Goal: Transaction & Acquisition: Purchase product/service

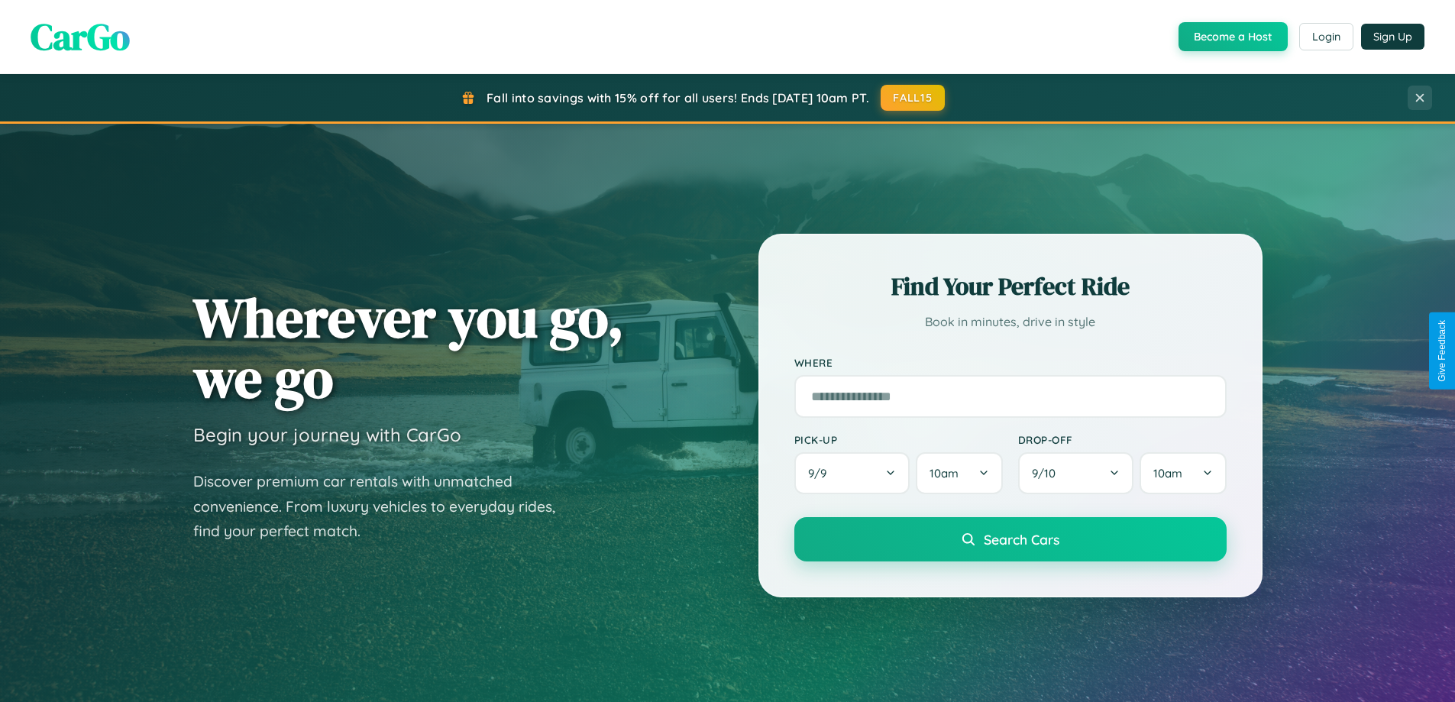
scroll to position [1051, 0]
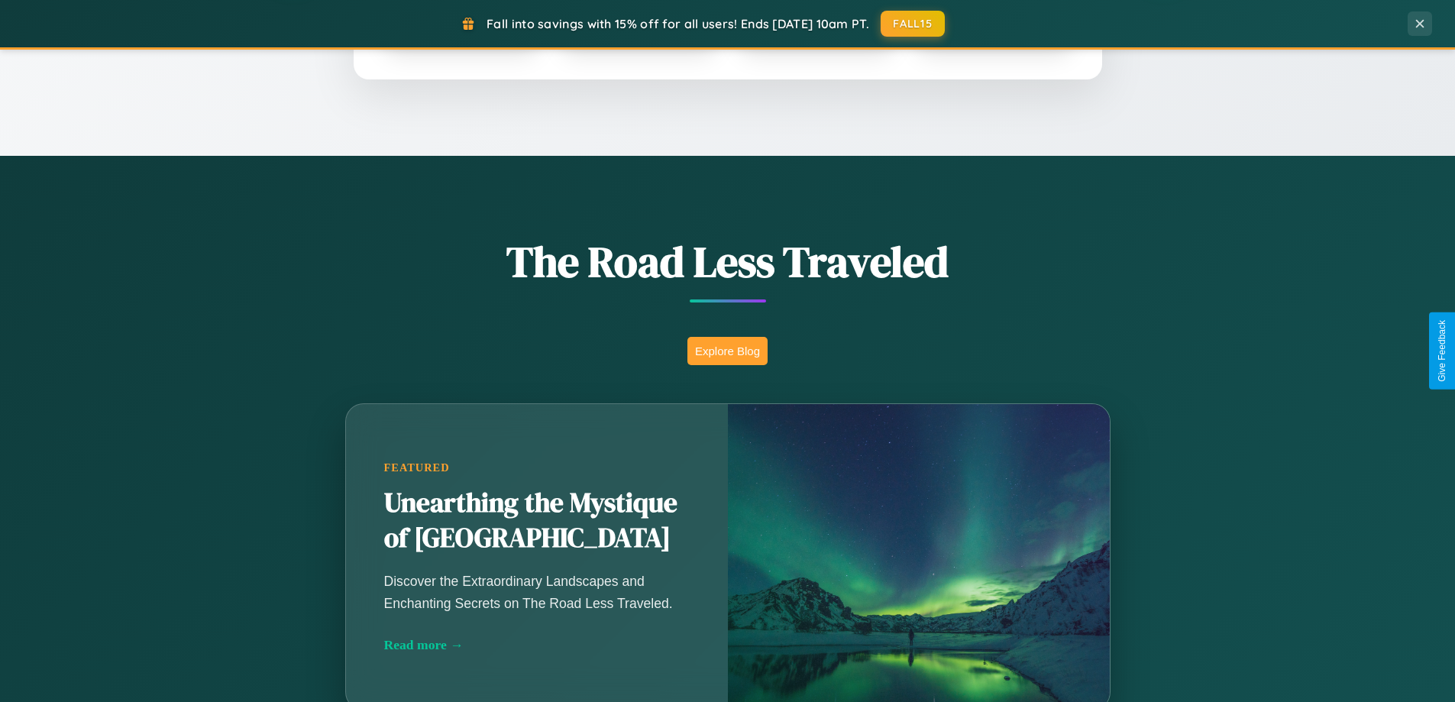
click at [727, 351] on button "Explore Blog" at bounding box center [727, 351] width 80 height 28
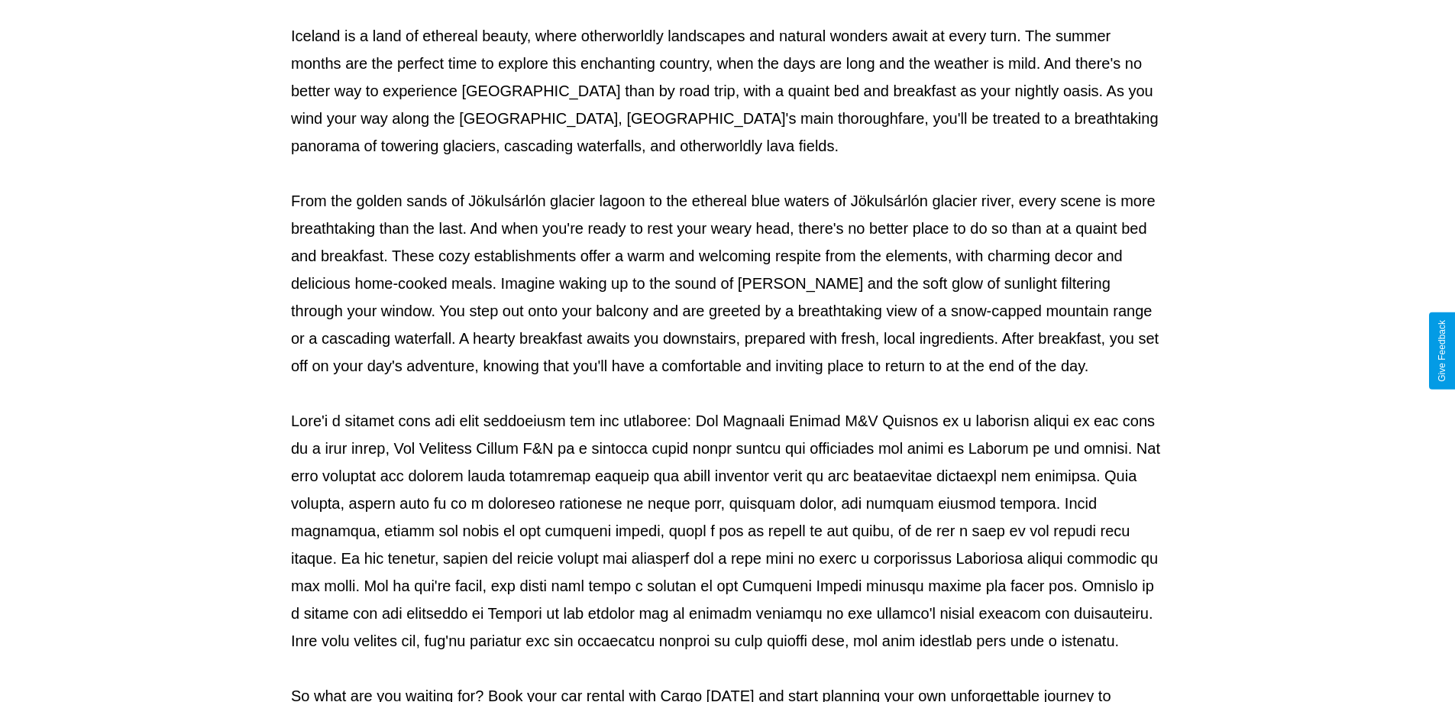
scroll to position [494, 0]
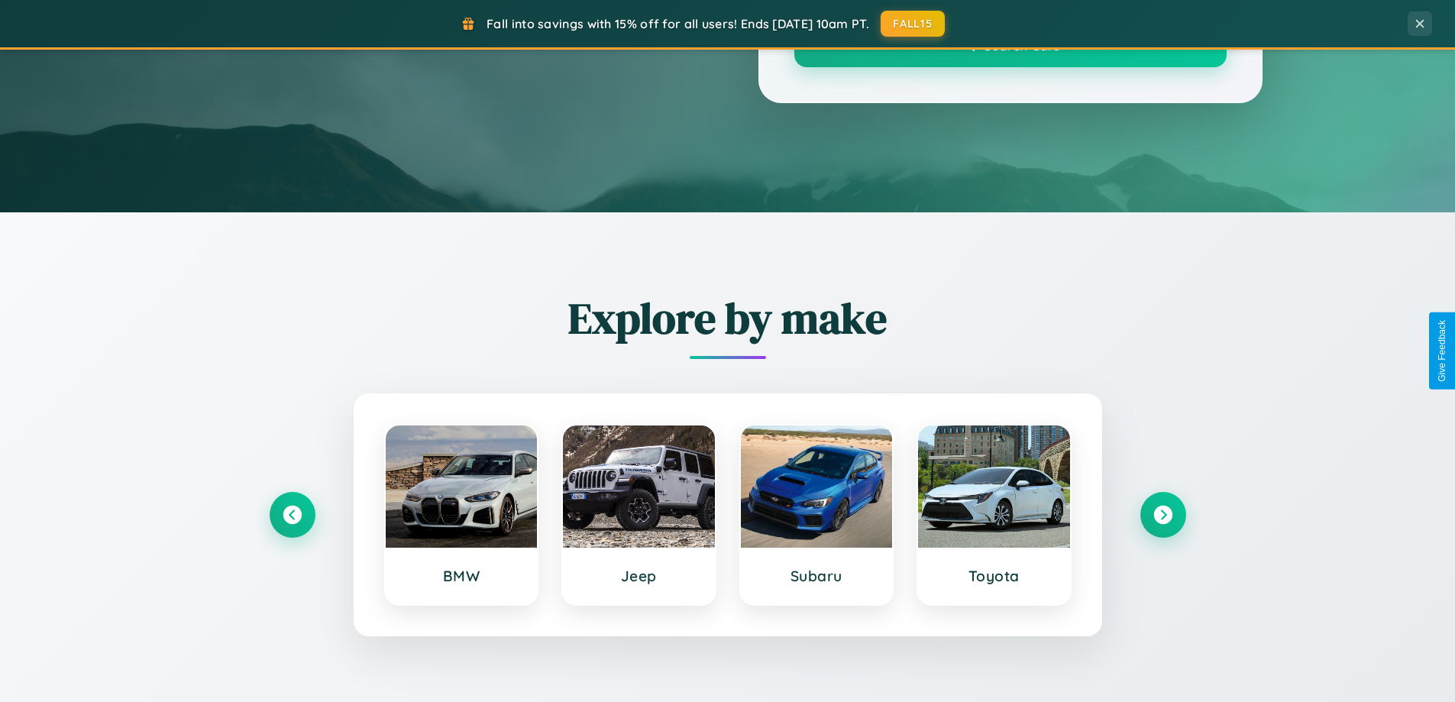
scroll to position [1051, 0]
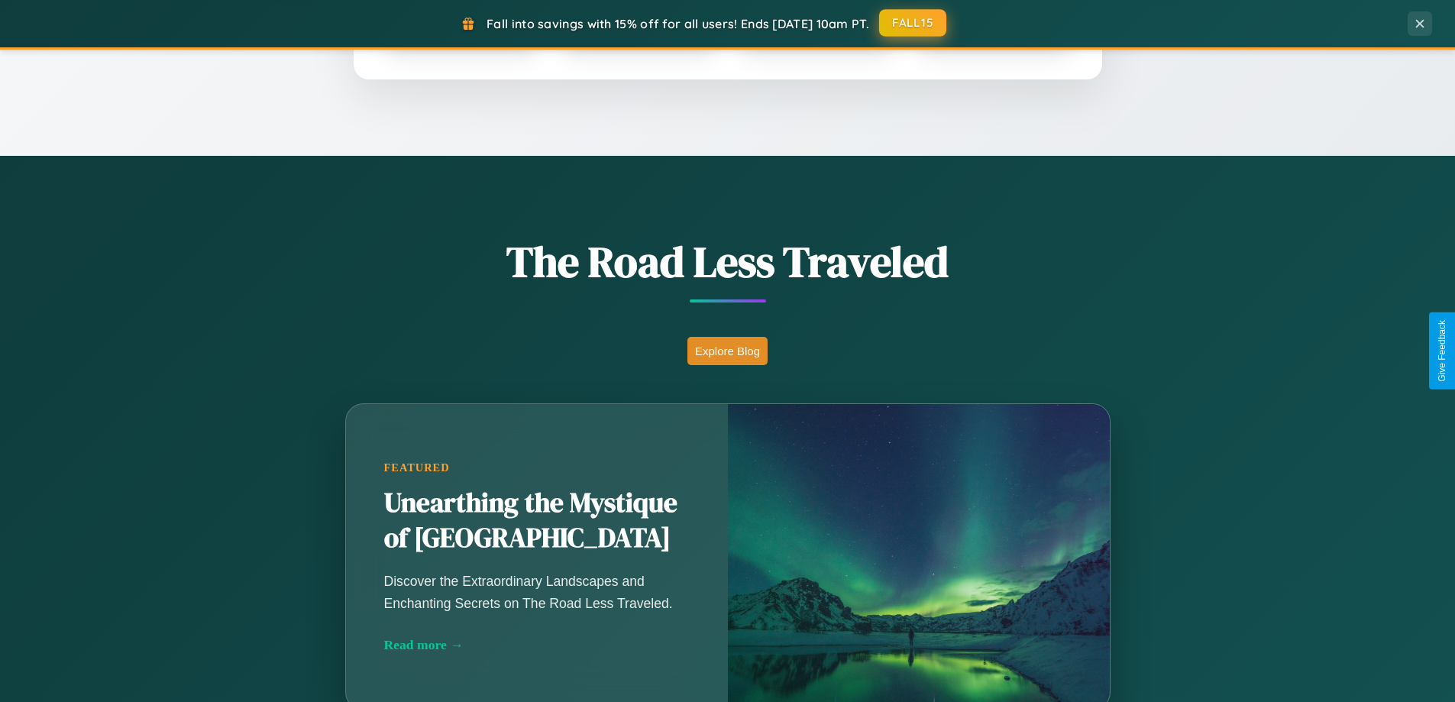
click at [913, 23] on button "FALL15" at bounding box center [912, 22] width 67 height 27
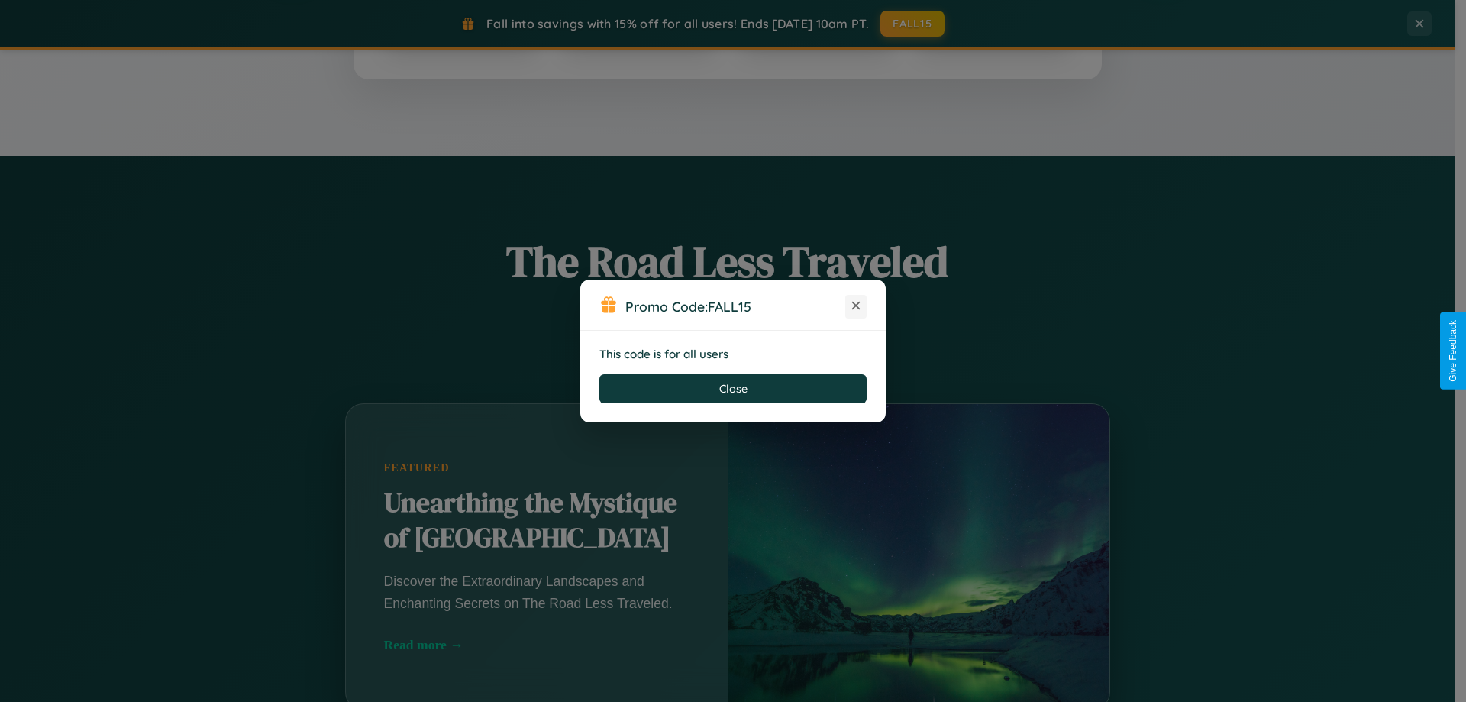
click at [856, 306] on icon at bounding box center [855, 305] width 15 height 15
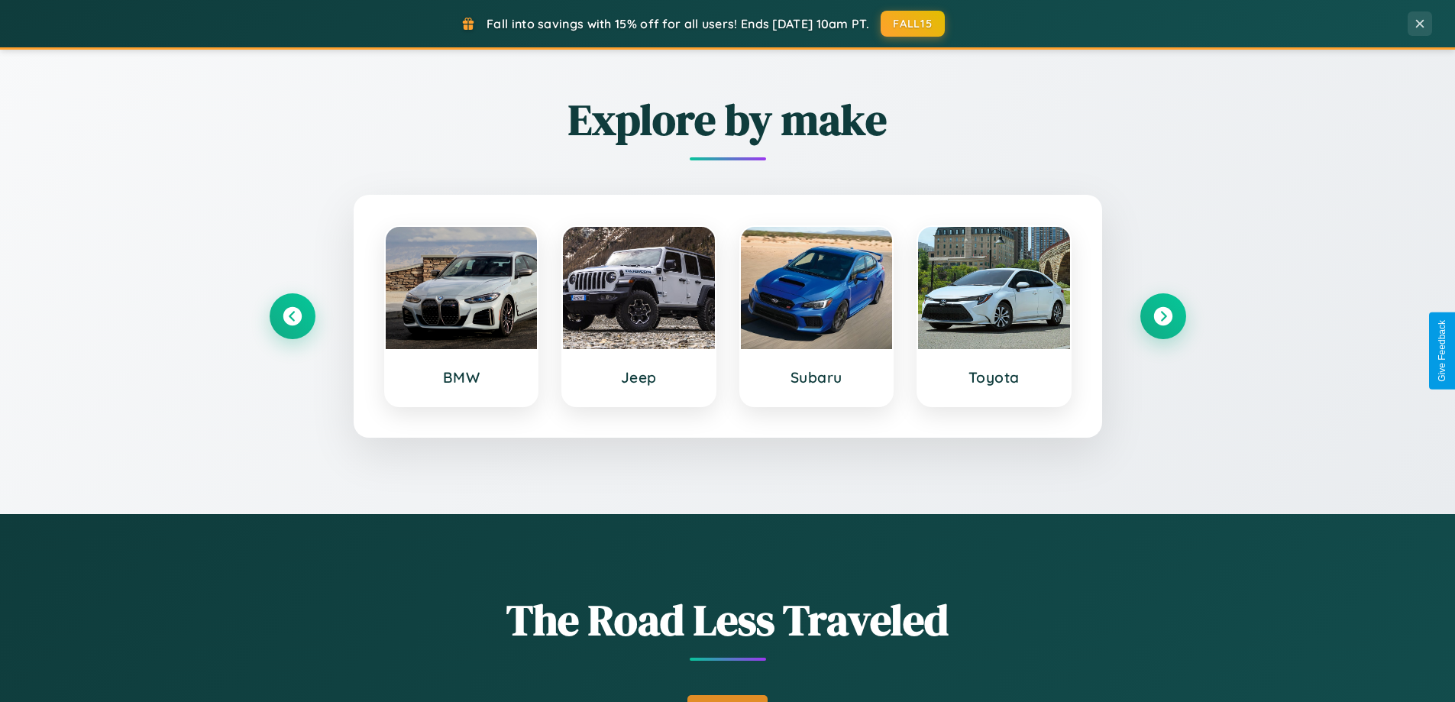
scroll to position [658, 0]
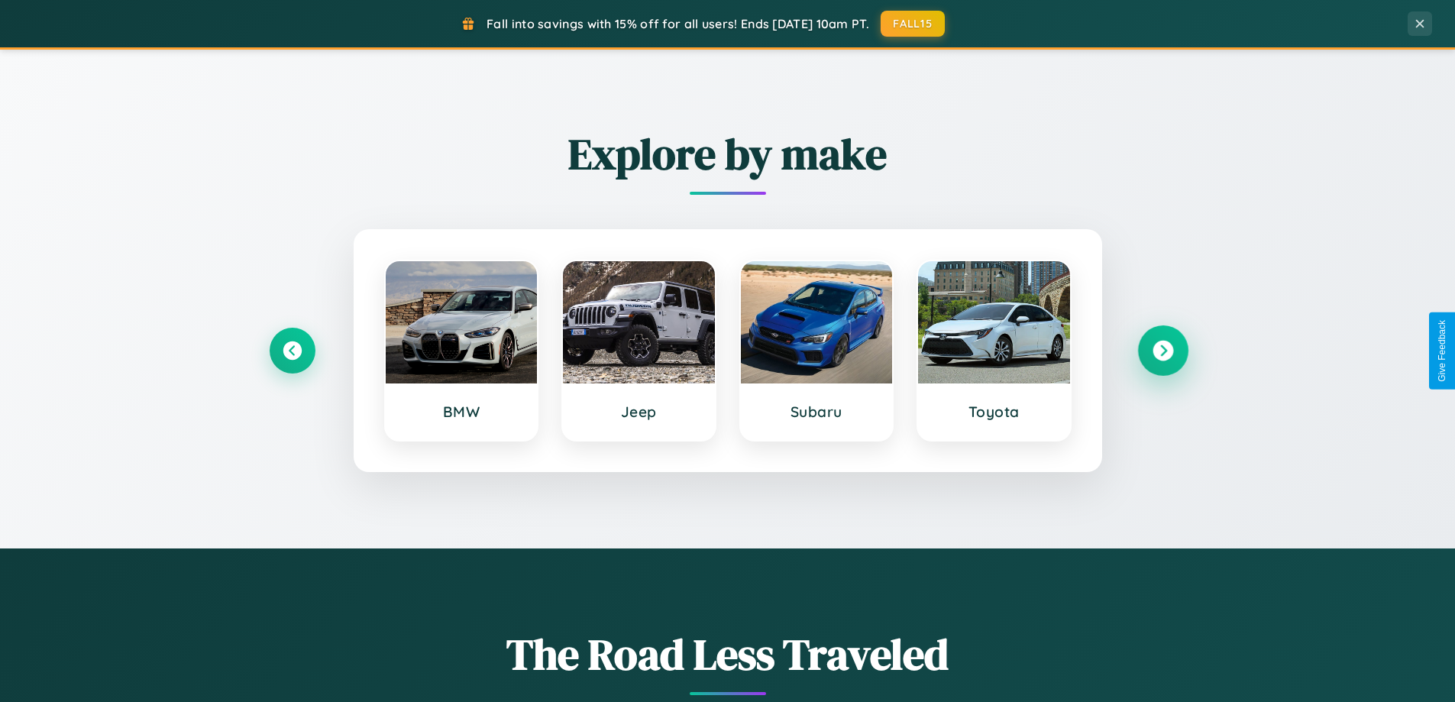
click at [1162, 351] on icon at bounding box center [1162, 351] width 21 height 21
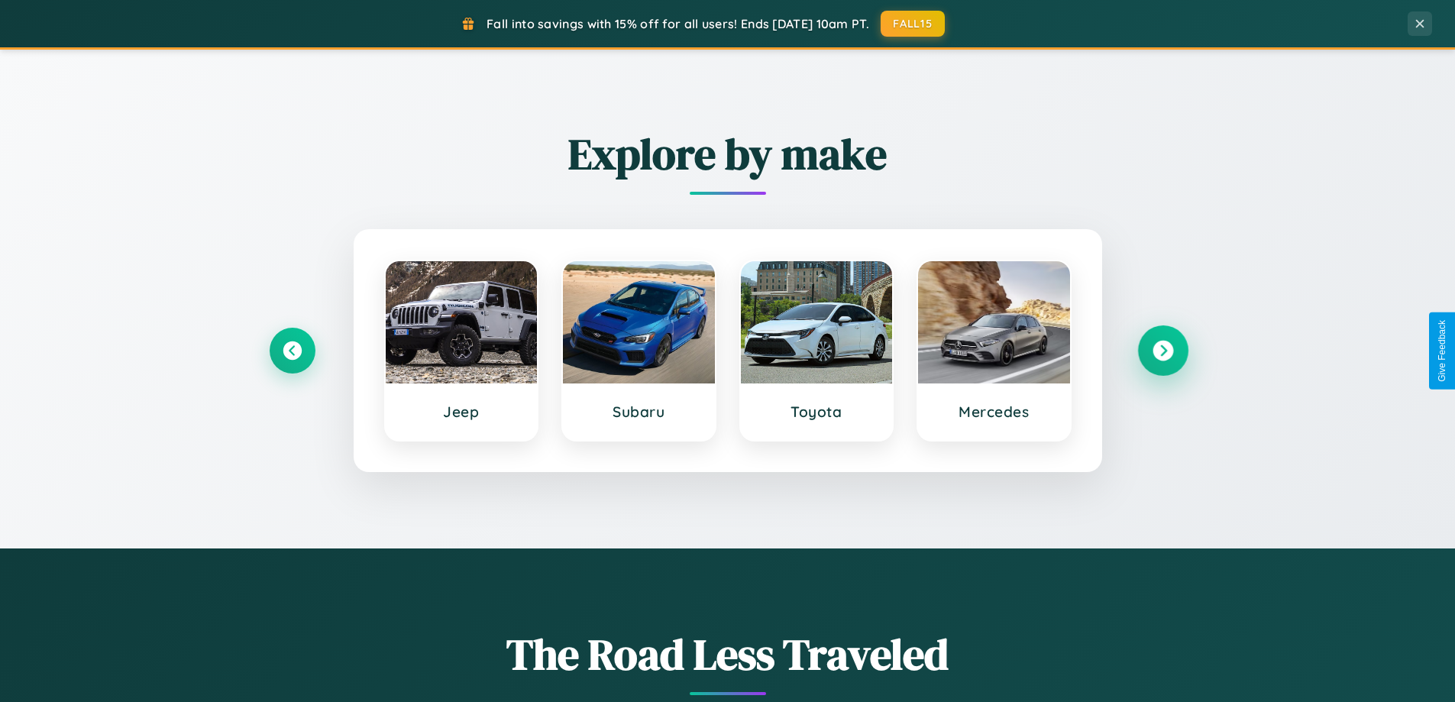
click at [1162, 351] on icon at bounding box center [1162, 351] width 21 height 21
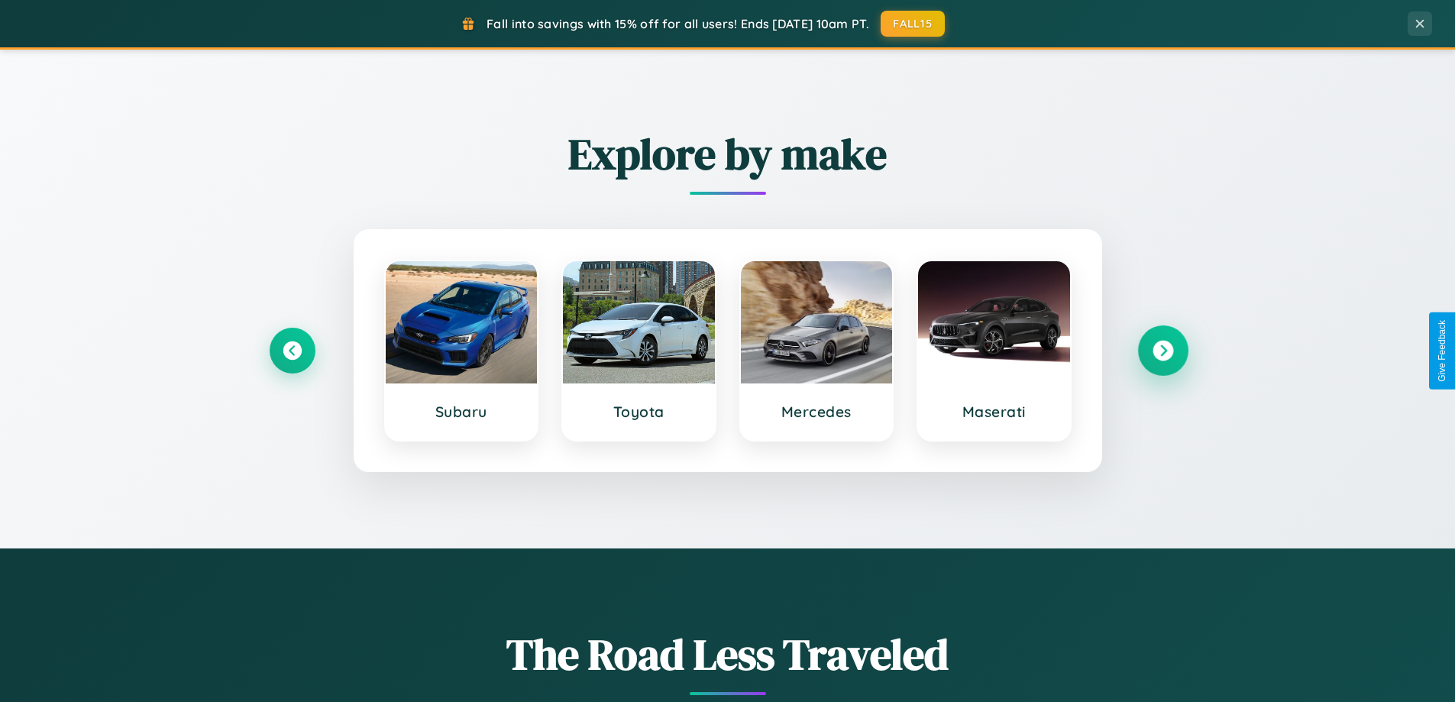
click at [1162, 351] on icon at bounding box center [1162, 351] width 21 height 21
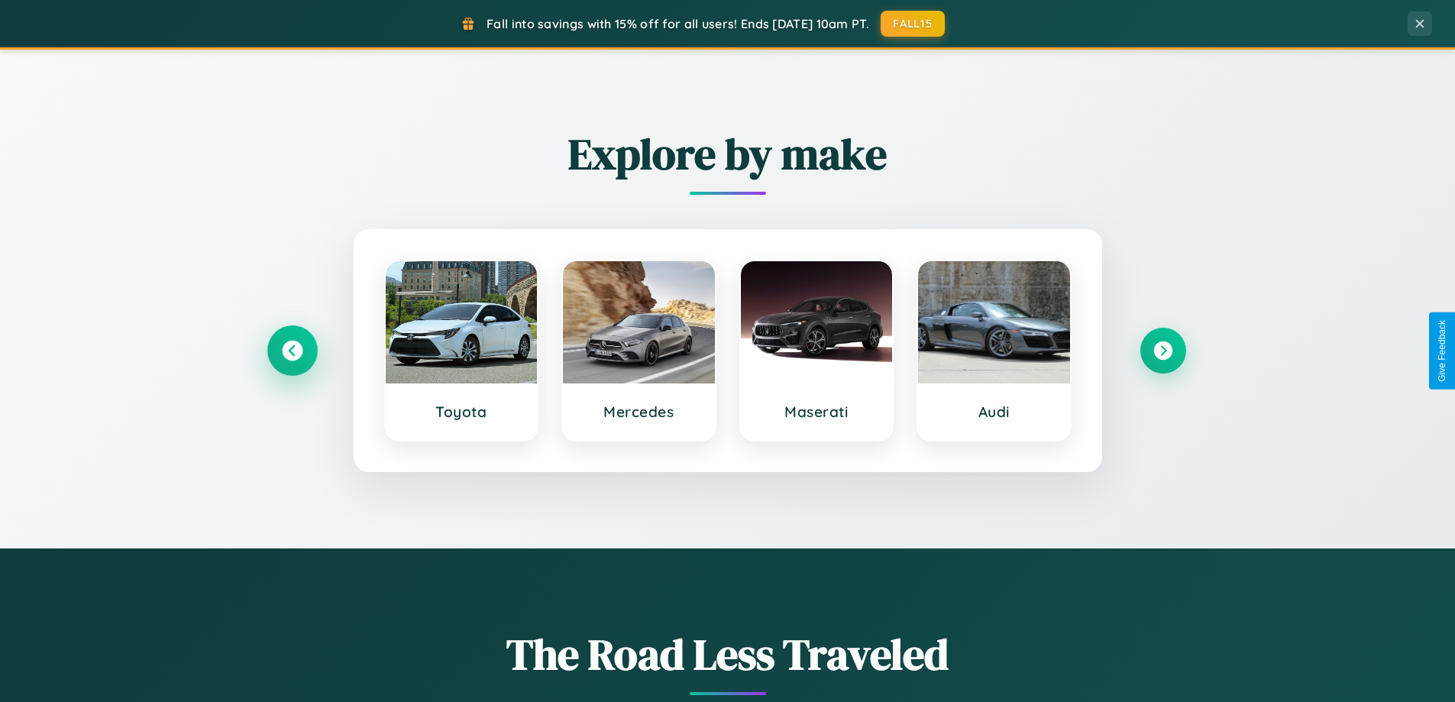
click at [292, 351] on icon at bounding box center [292, 351] width 21 height 21
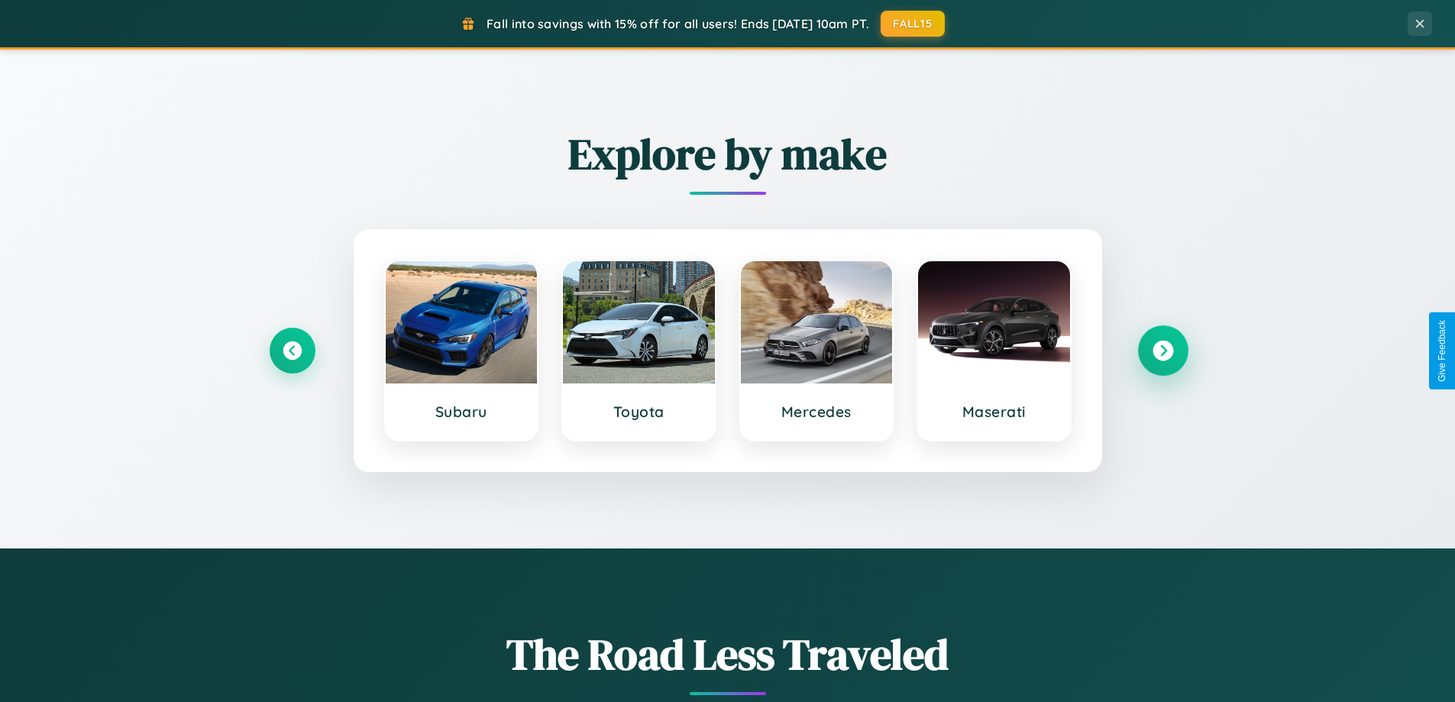
click at [1162, 351] on icon at bounding box center [1162, 351] width 21 height 21
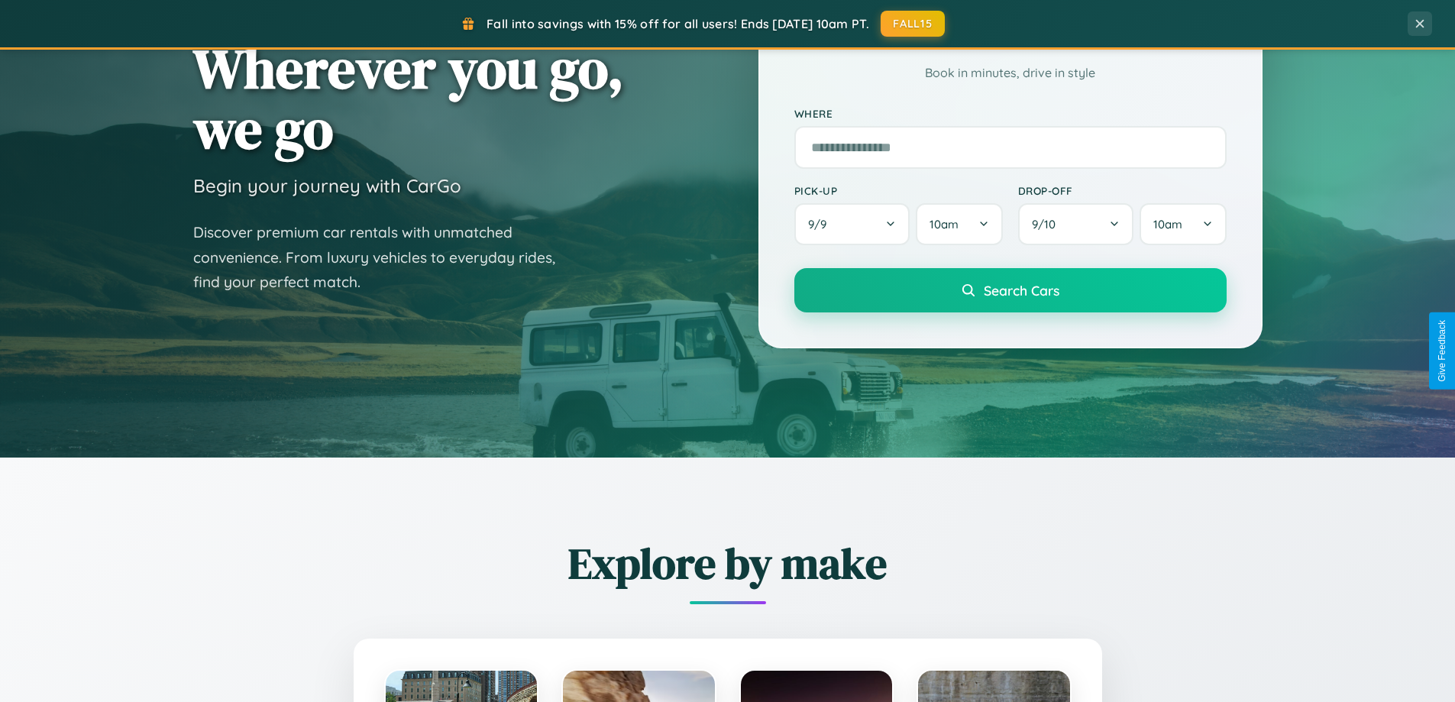
scroll to position [45, 0]
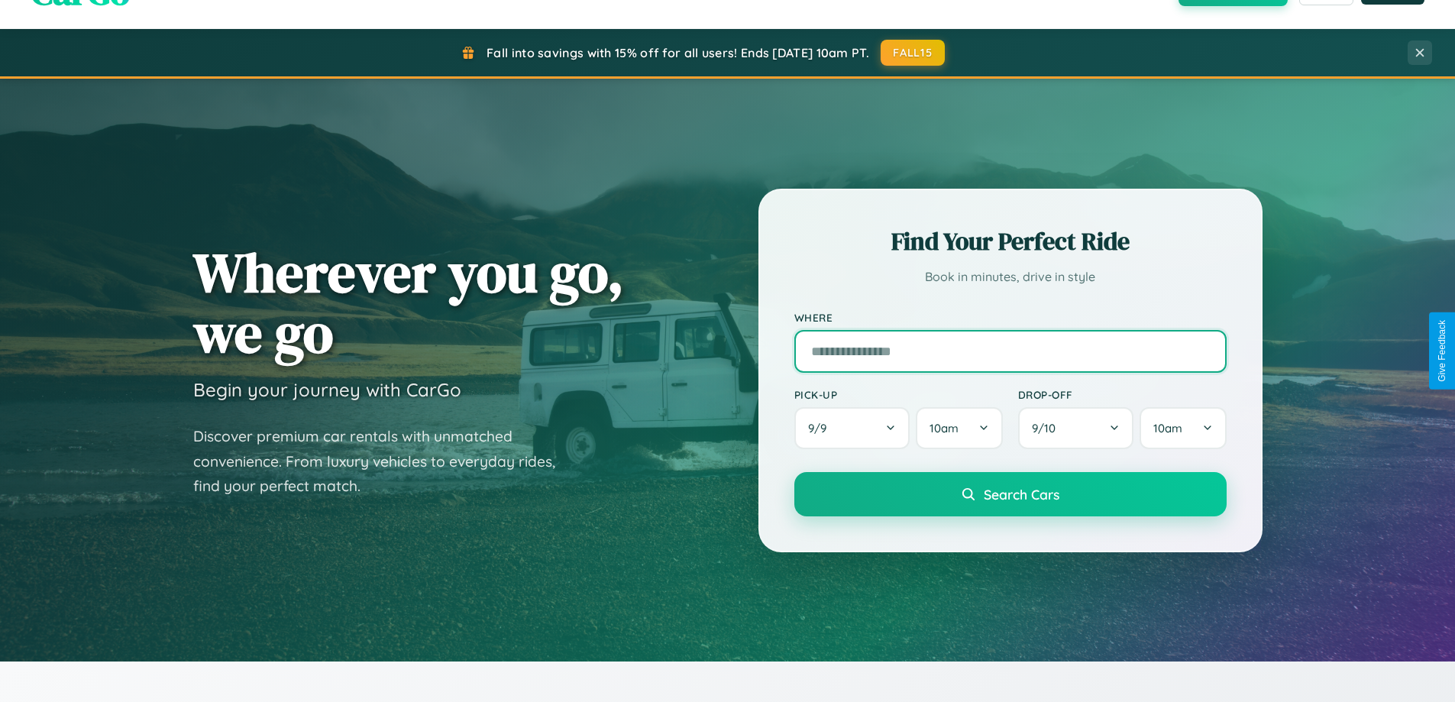
click at [1010, 351] on input "text" at bounding box center [1010, 351] width 432 height 43
type input "*****"
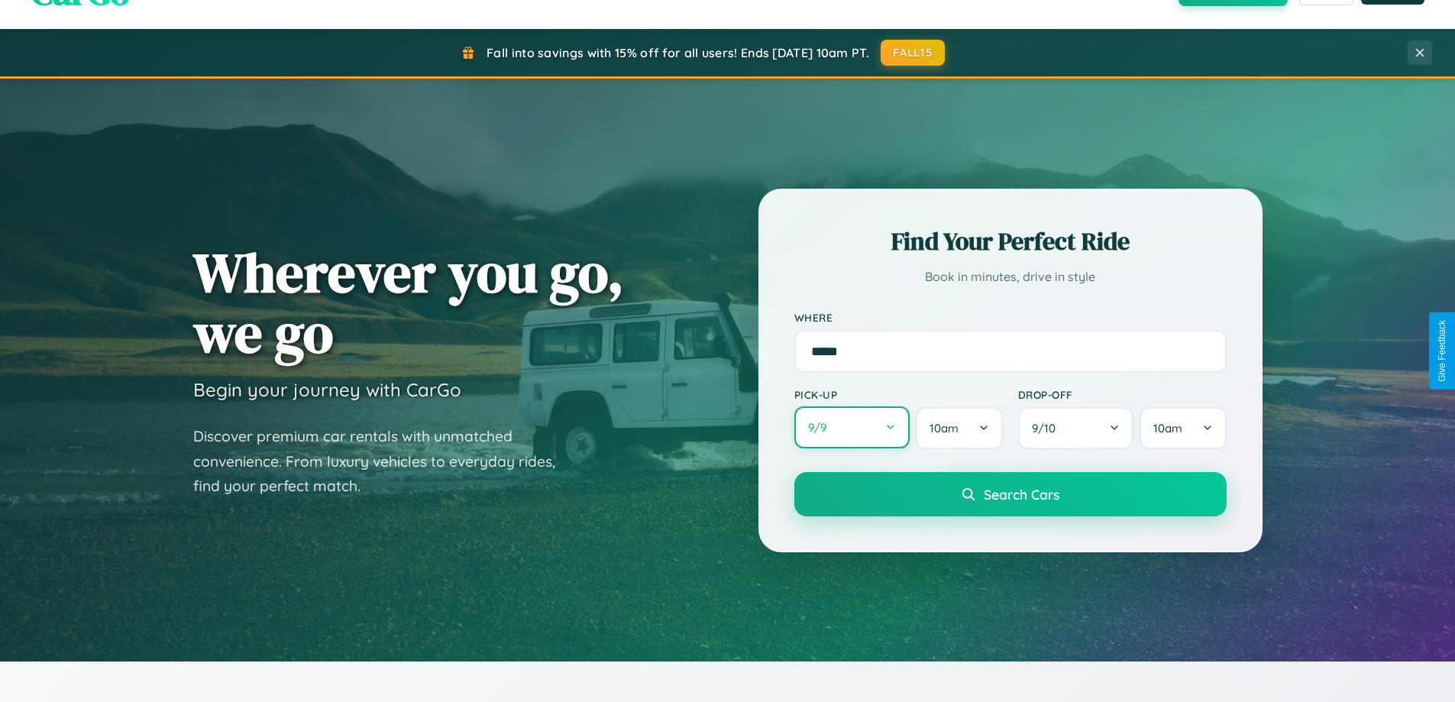
click at [852, 428] on button "9 / 9" at bounding box center [852, 427] width 116 height 42
select select "*"
select select "****"
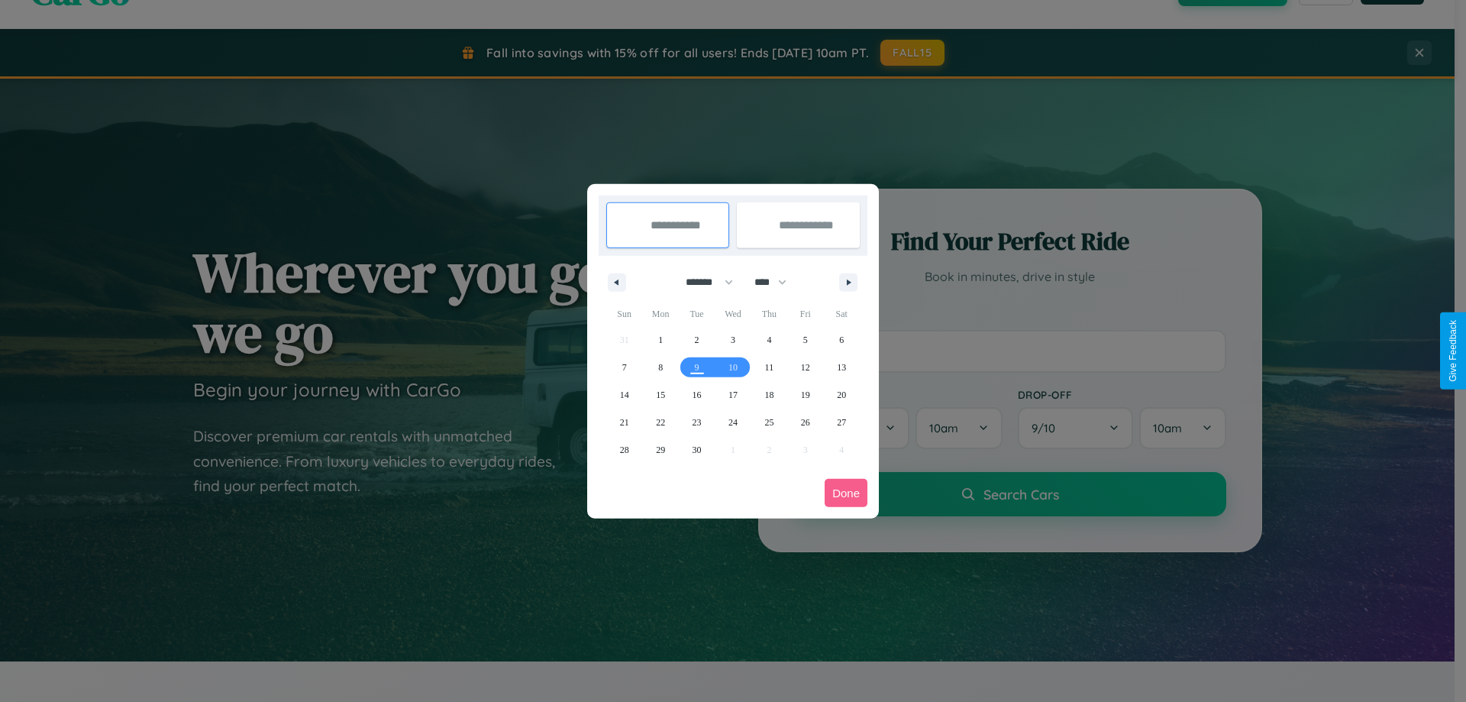
drag, startPoint x: 703, startPoint y: 282, endPoint x: 733, endPoint y: 306, distance: 39.1
click at [703, 282] on select "******* ******** ***** ***** *** **** **** ****** ********* ******* ******** **…" at bounding box center [706, 282] width 65 height 25
select select "*"
click at [777, 282] on select "**** **** **** **** **** **** **** **** **** **** **** **** **** **** **** ****…" at bounding box center [770, 282] width 46 height 25
select select "****"
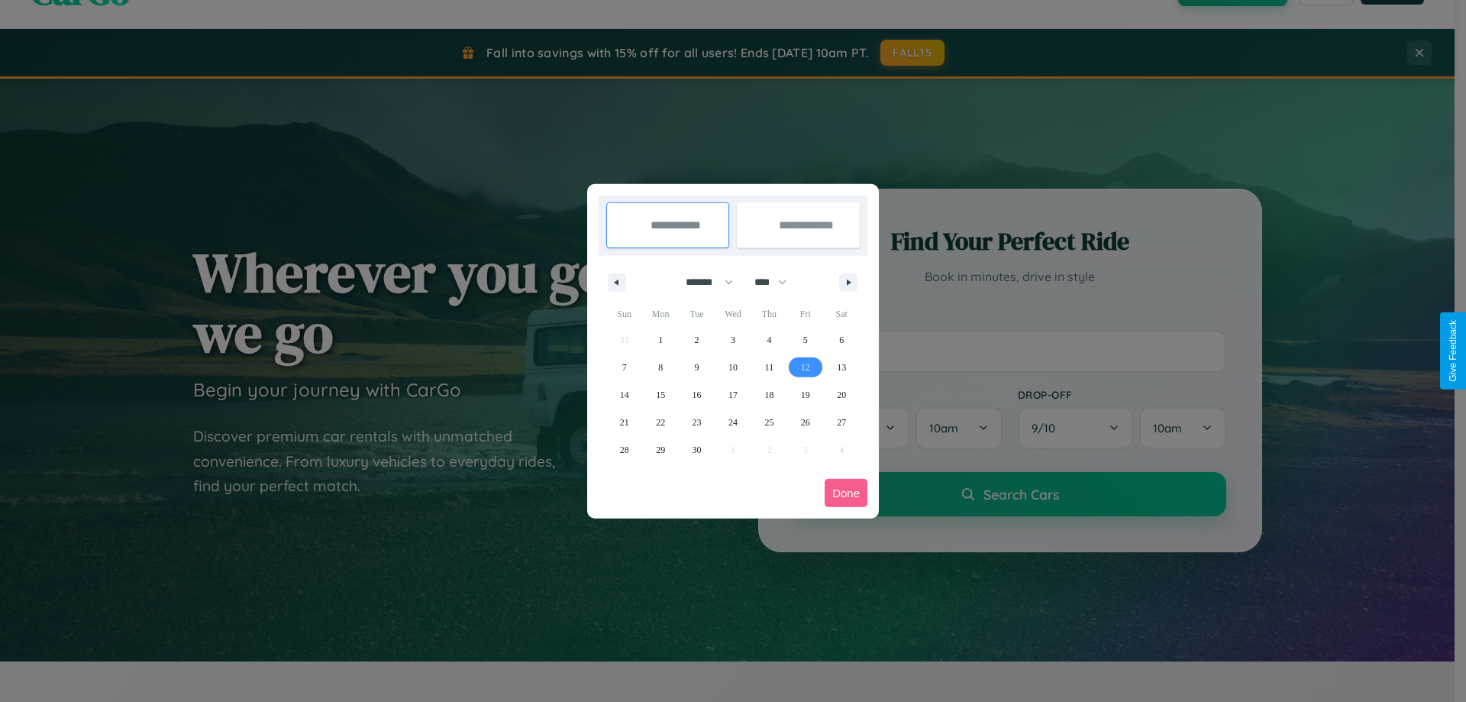
click at [805, 367] on span "12" at bounding box center [805, 367] width 9 height 27
type input "**********"
click at [661, 394] on span "15" at bounding box center [660, 394] width 9 height 27
type input "**********"
click at [846, 493] on button "Done" at bounding box center [846, 493] width 43 height 28
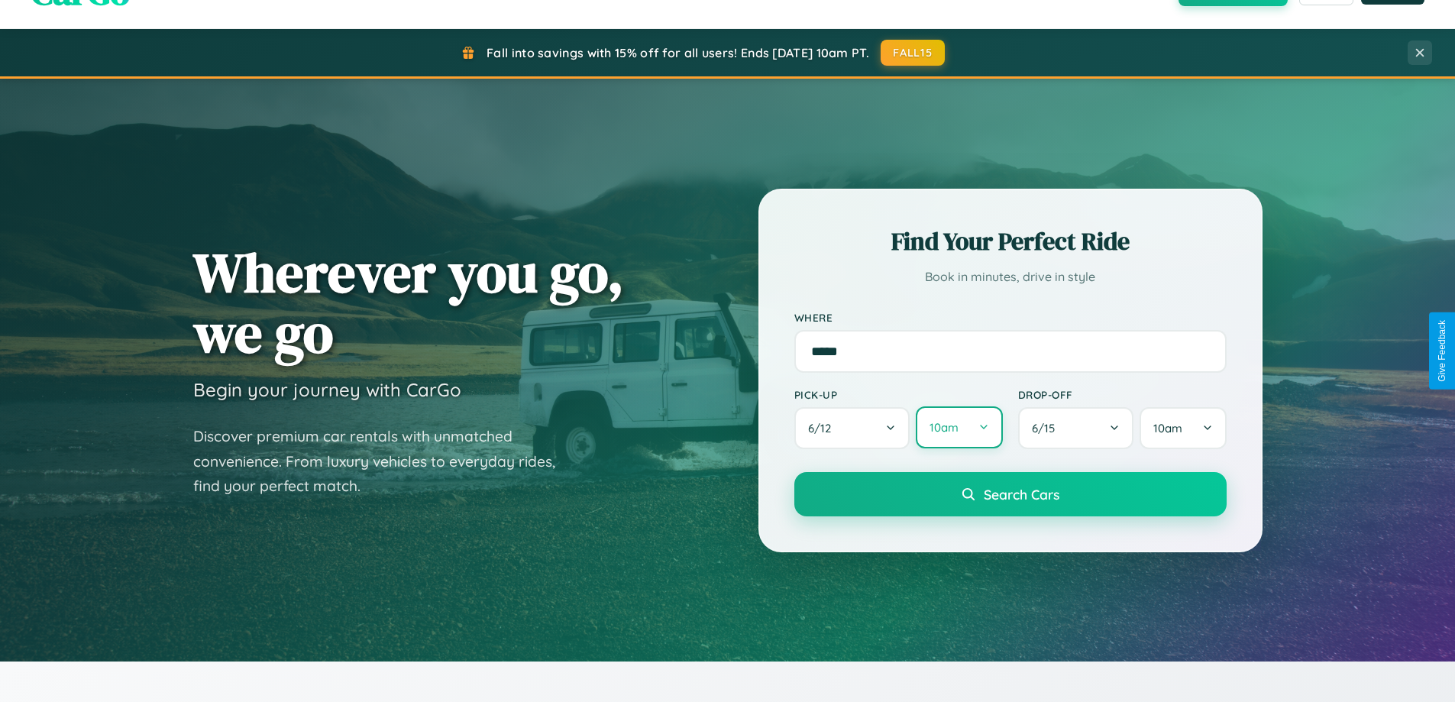
click at [958, 428] on button "10am" at bounding box center [959, 427] width 86 height 42
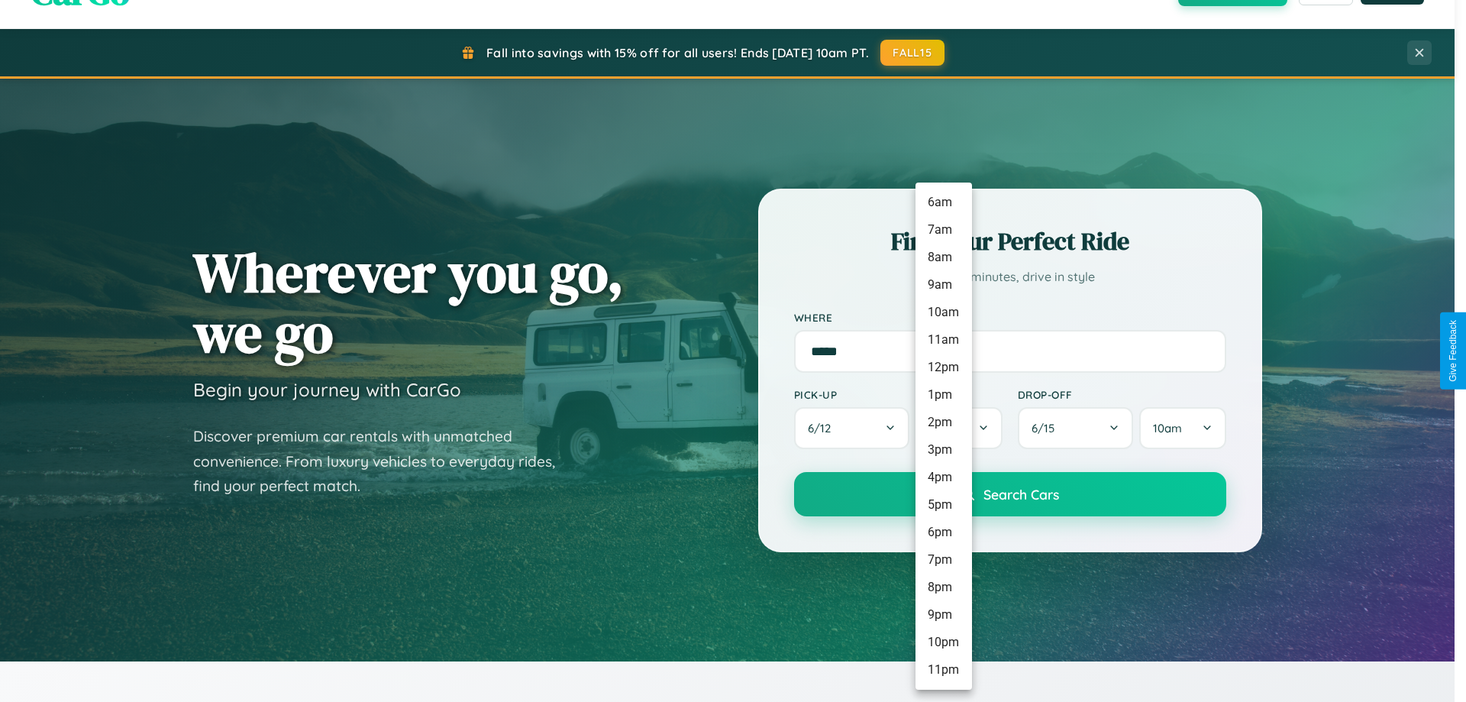
click at [943, 230] on li "7am" at bounding box center [944, 229] width 57 height 27
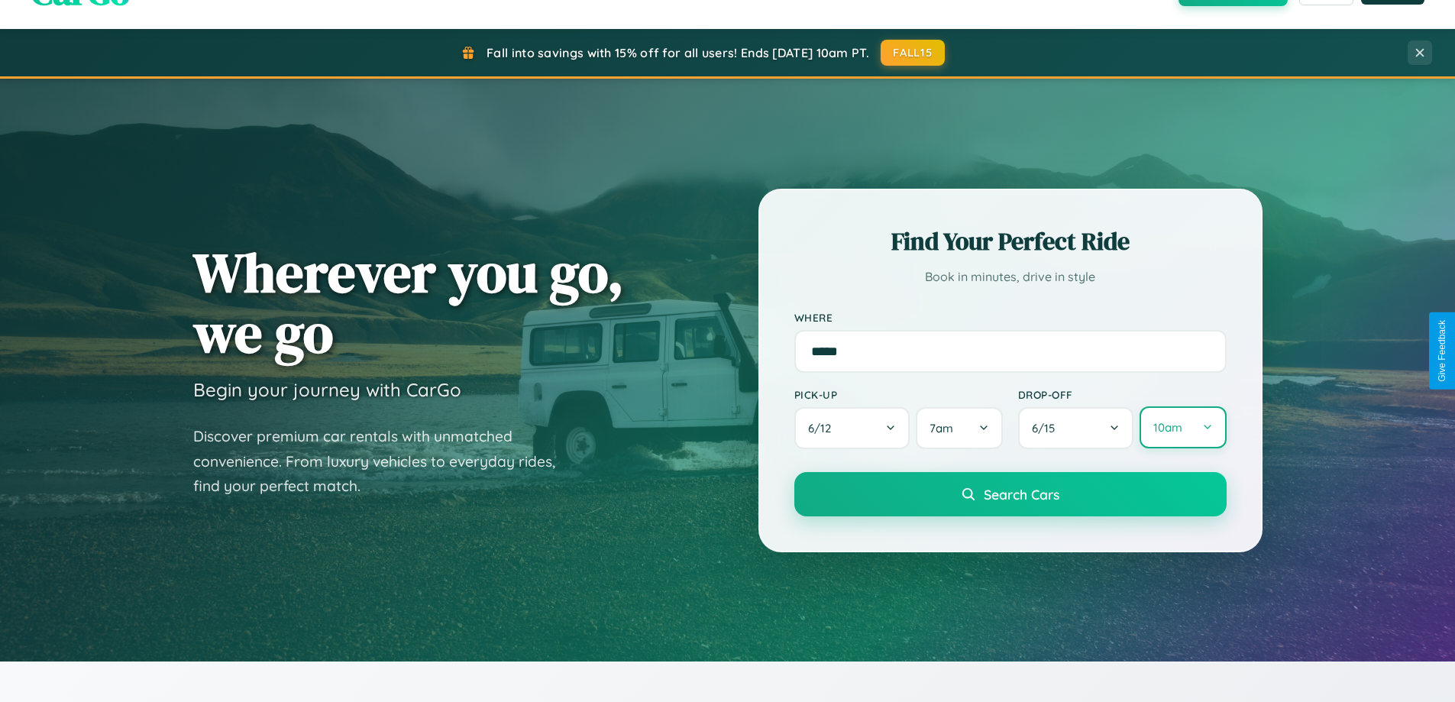
click at [1182, 428] on button "10am" at bounding box center [1182, 427] width 86 height 42
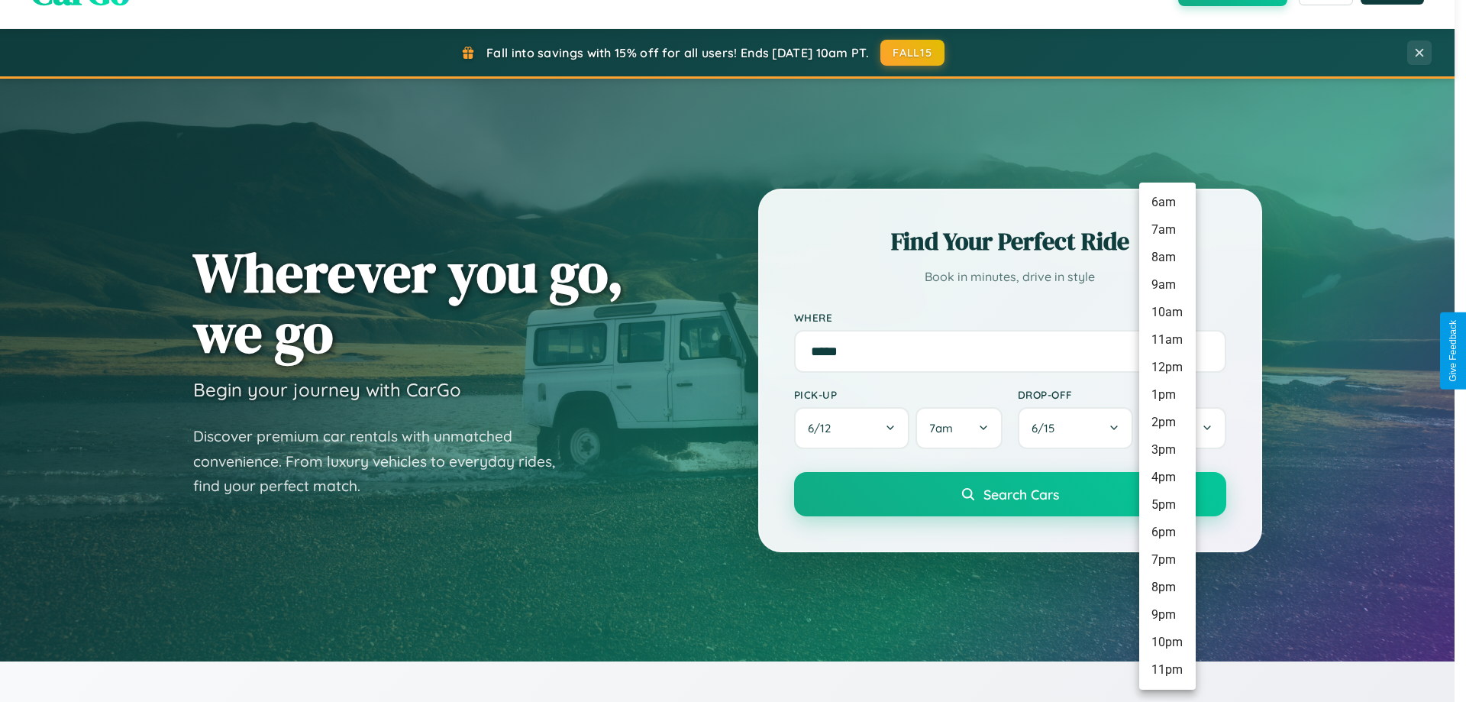
click at [1167, 670] on li "11pm" at bounding box center [1167, 669] width 57 height 27
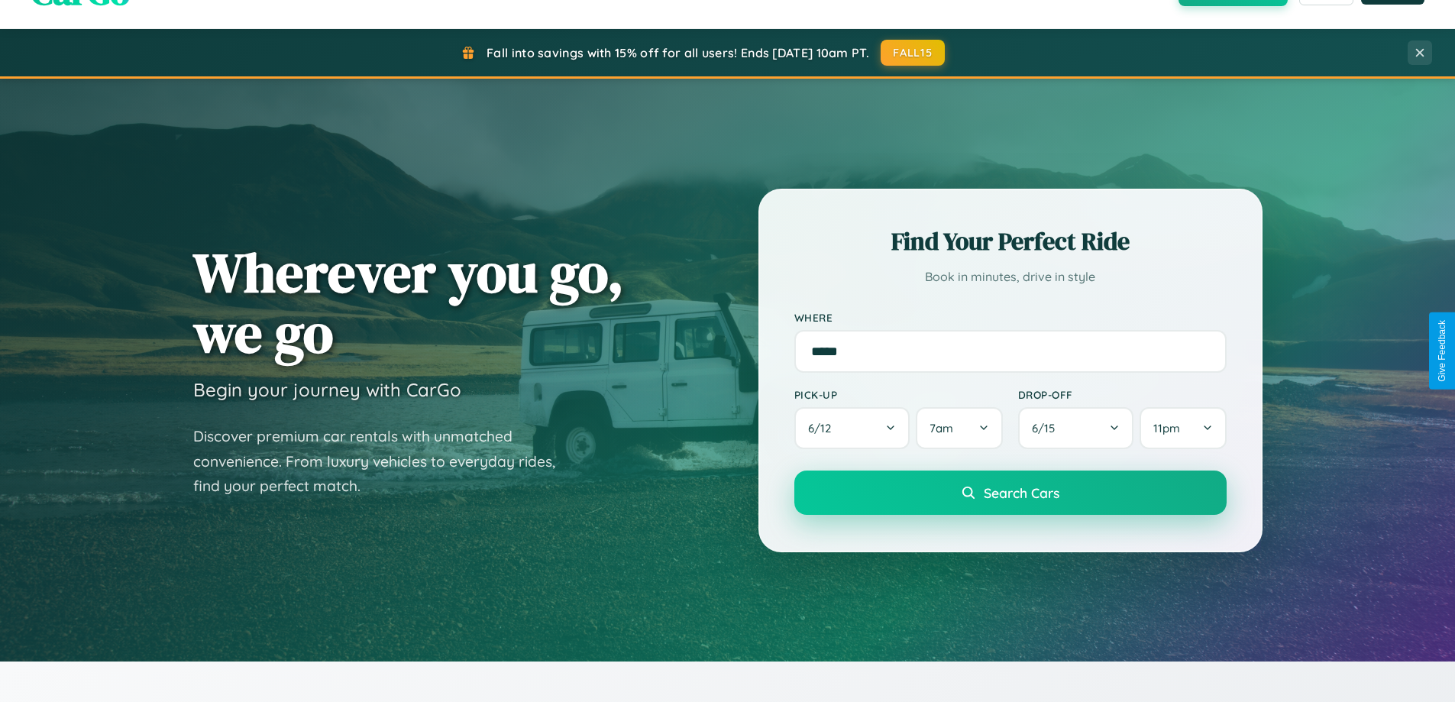
click at [1010, 494] on span "Search Cars" at bounding box center [1022, 492] width 76 height 17
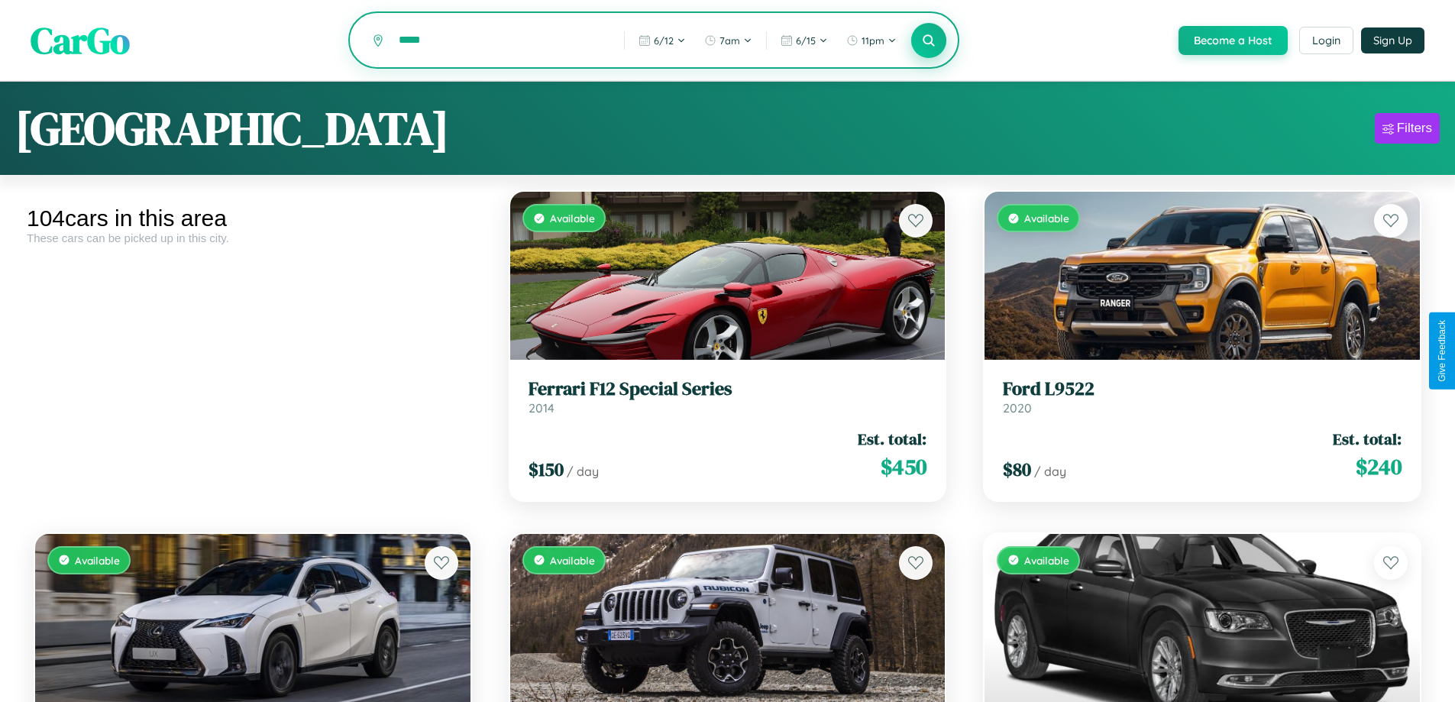
type input "*****"
click at [928, 41] on icon at bounding box center [929, 40] width 15 height 15
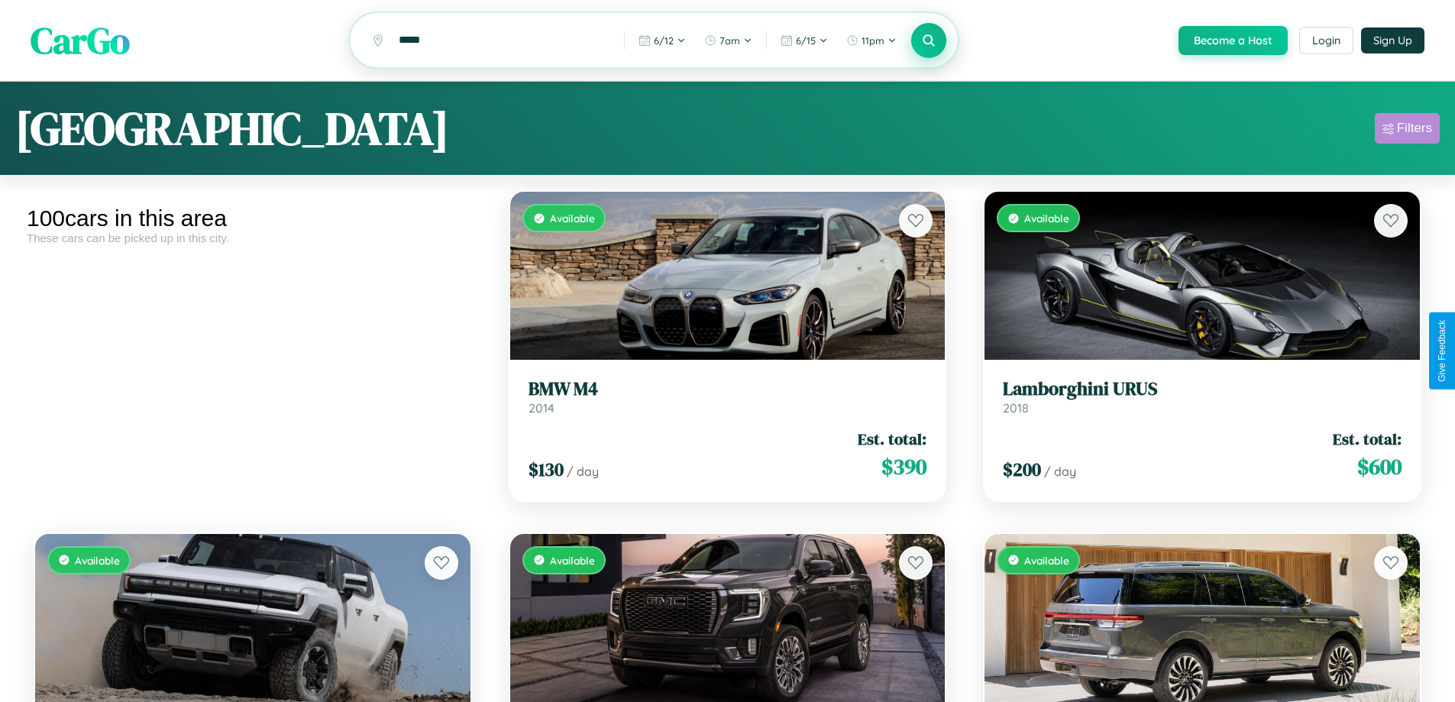
click at [1407, 131] on div "Filters" at bounding box center [1414, 128] width 35 height 15
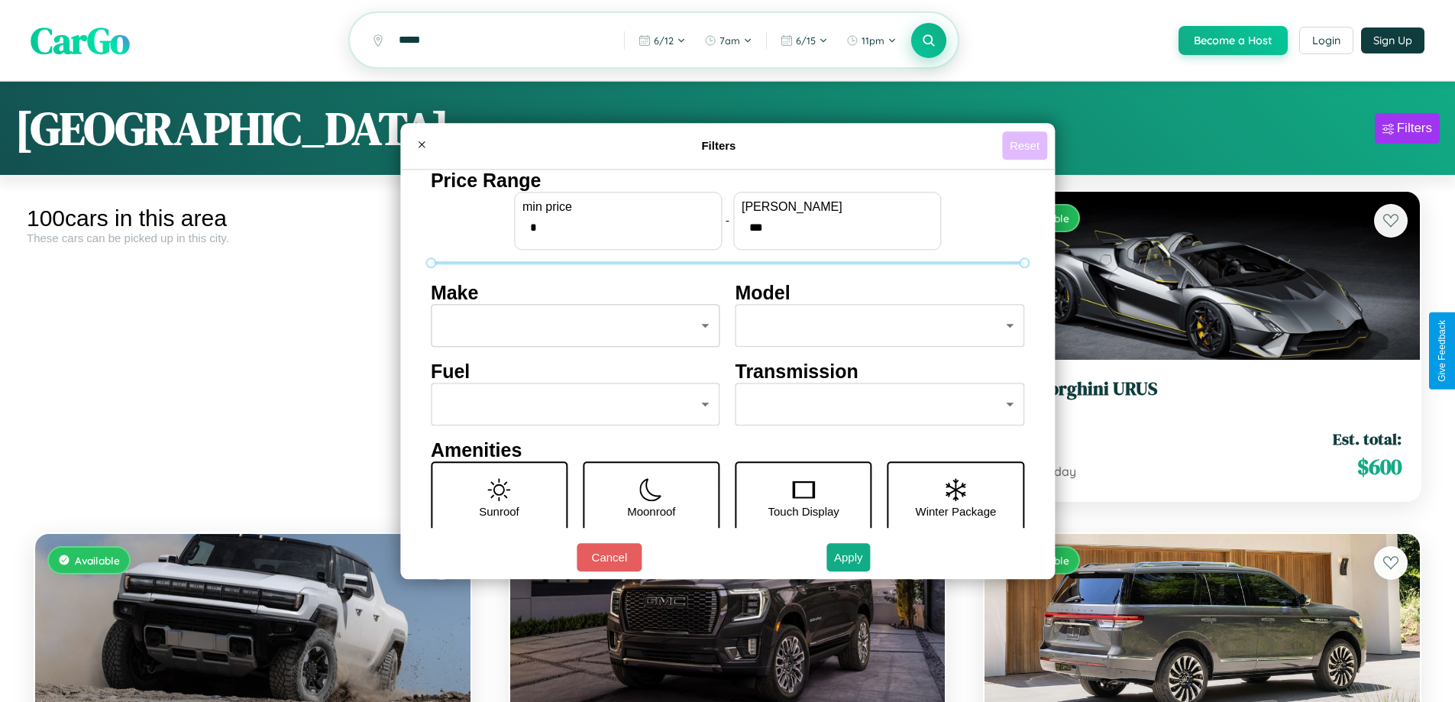
click at [1026, 145] on button "Reset" at bounding box center [1024, 145] width 45 height 28
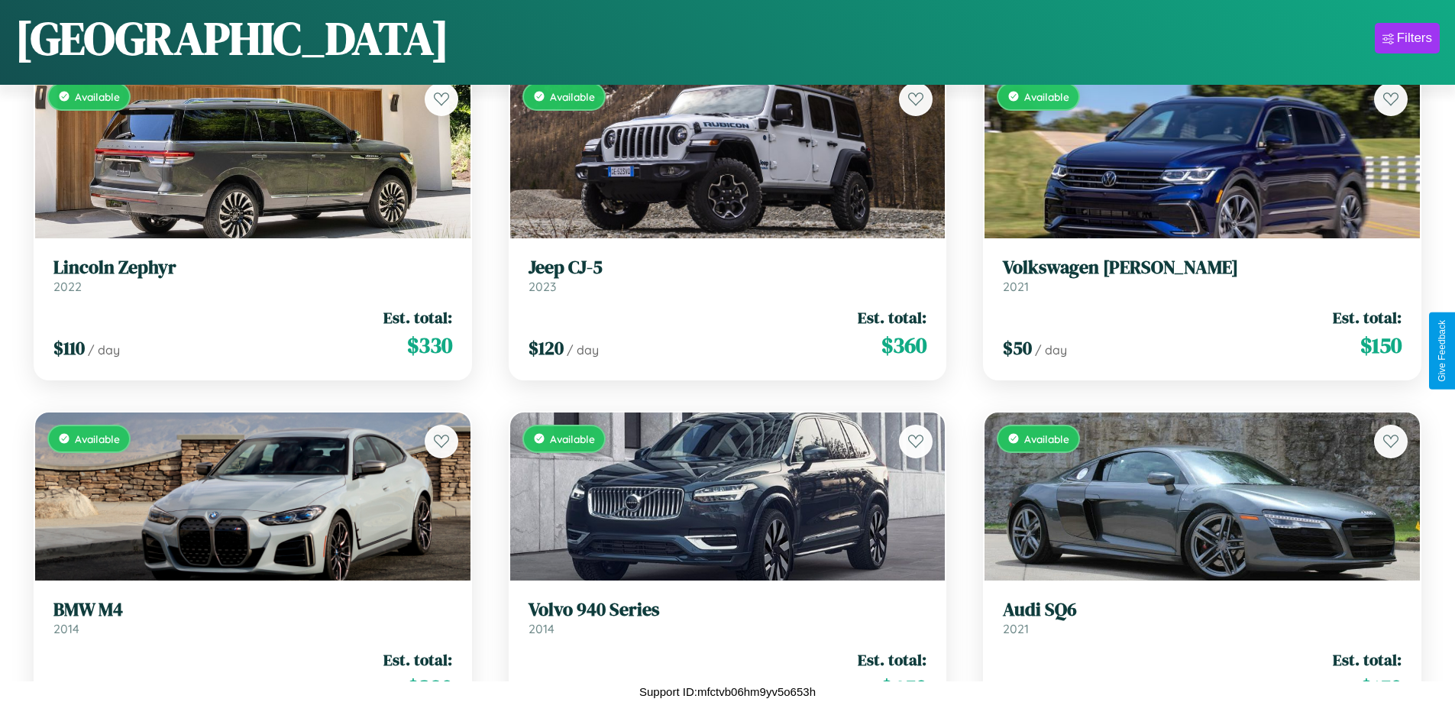
scroll to position [2267, 0]
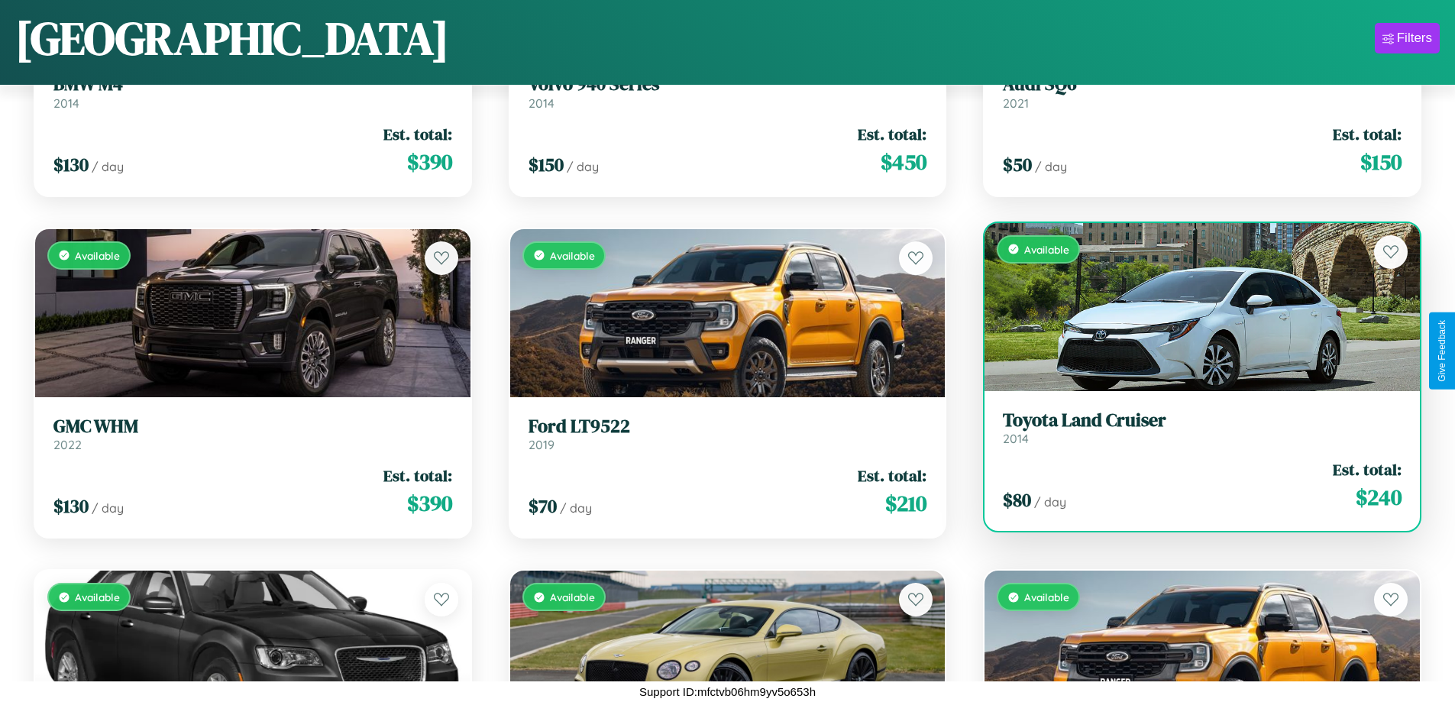
click at [1192, 428] on h3 "Toyota Land Cruiser" at bounding box center [1202, 420] width 399 height 22
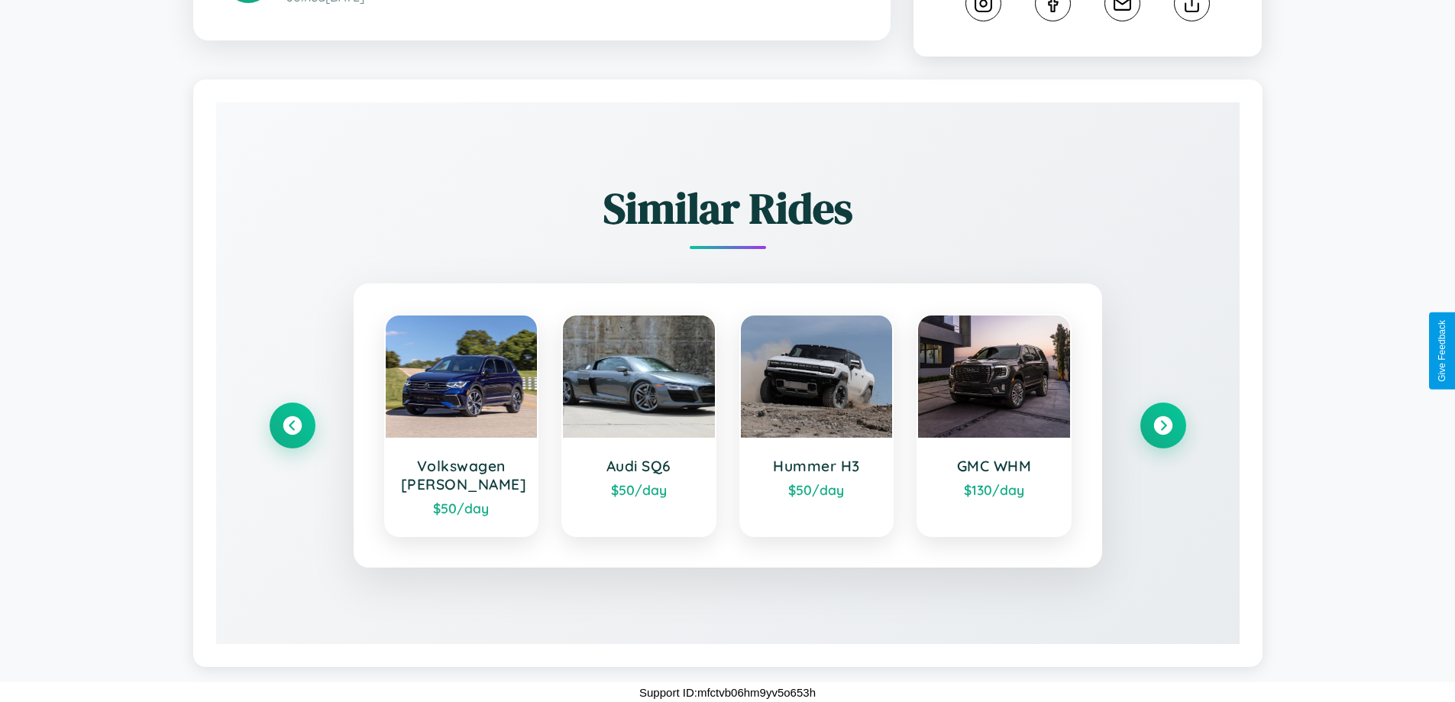
scroll to position [850, 0]
click at [1162, 425] on icon at bounding box center [1162, 425] width 21 height 21
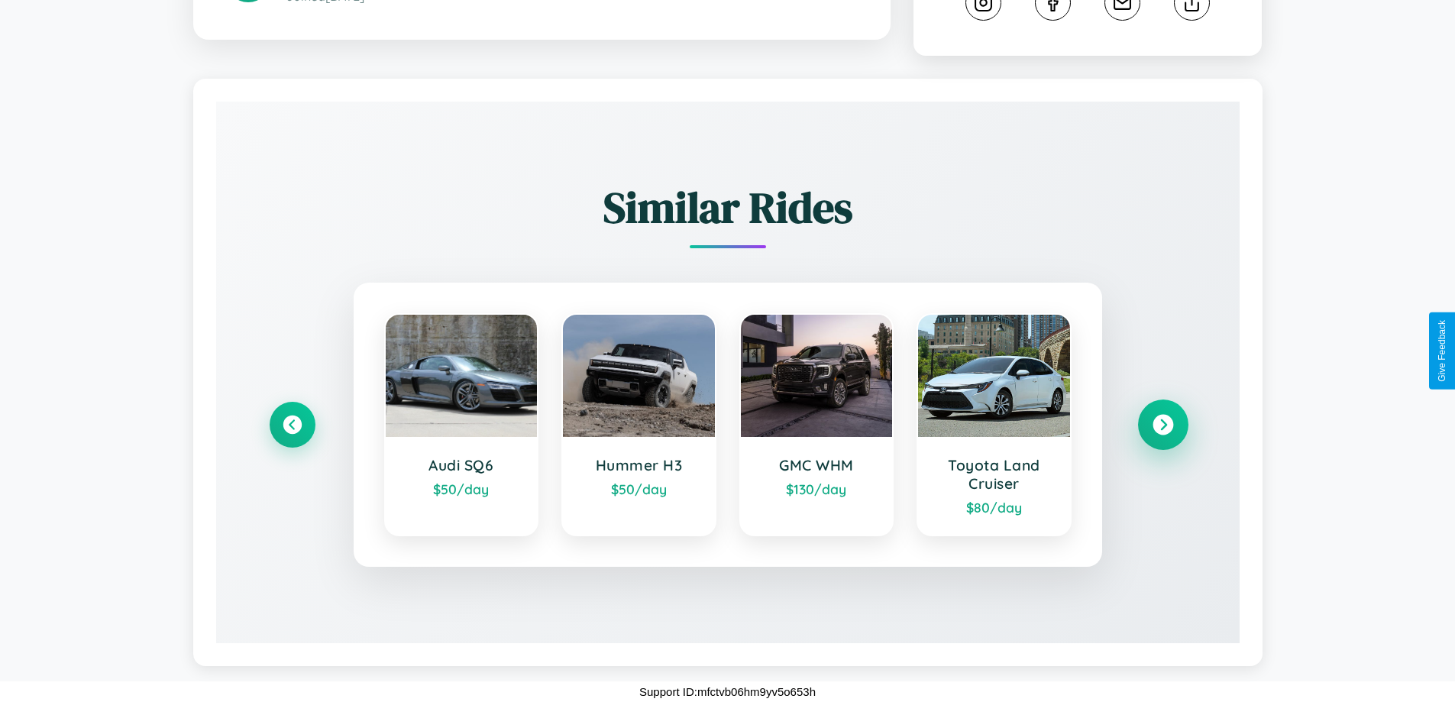
click at [1162, 425] on icon at bounding box center [1162, 425] width 21 height 21
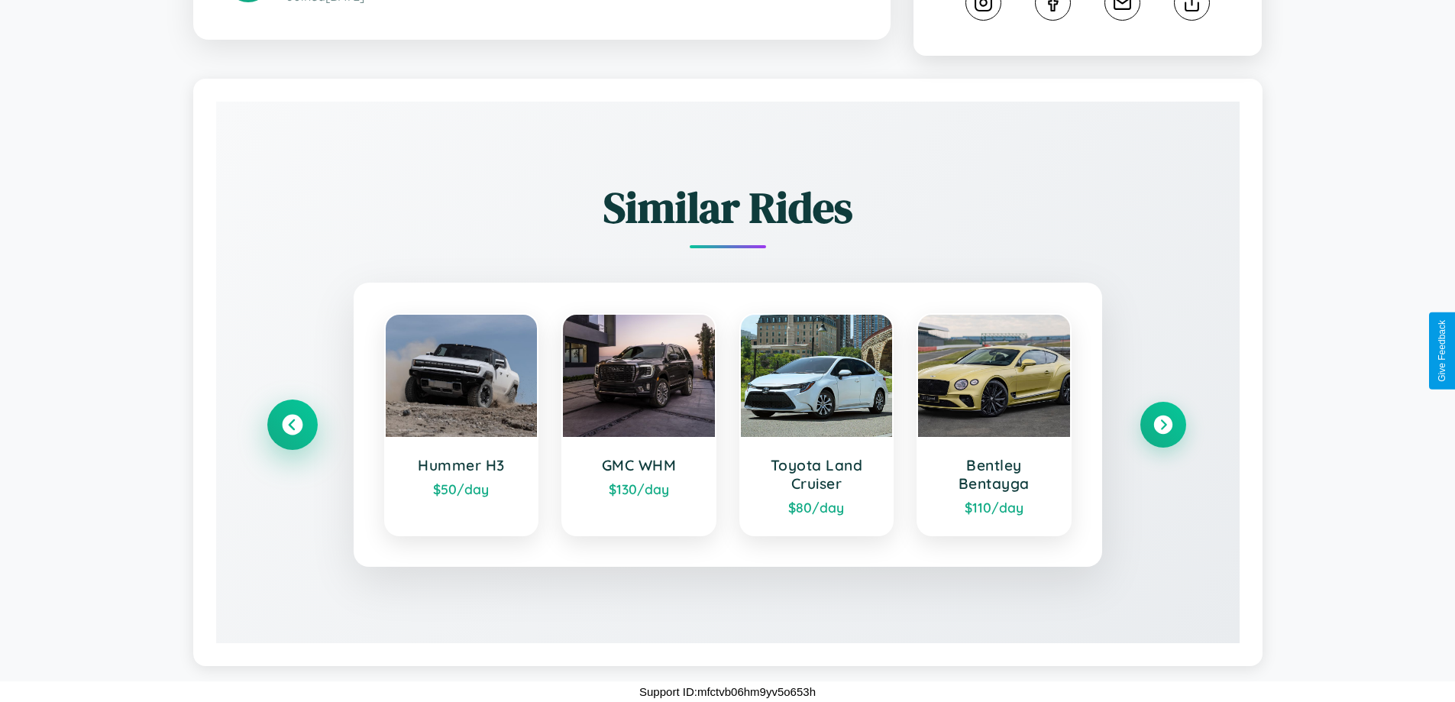
click at [292, 425] on icon at bounding box center [292, 425] width 21 height 21
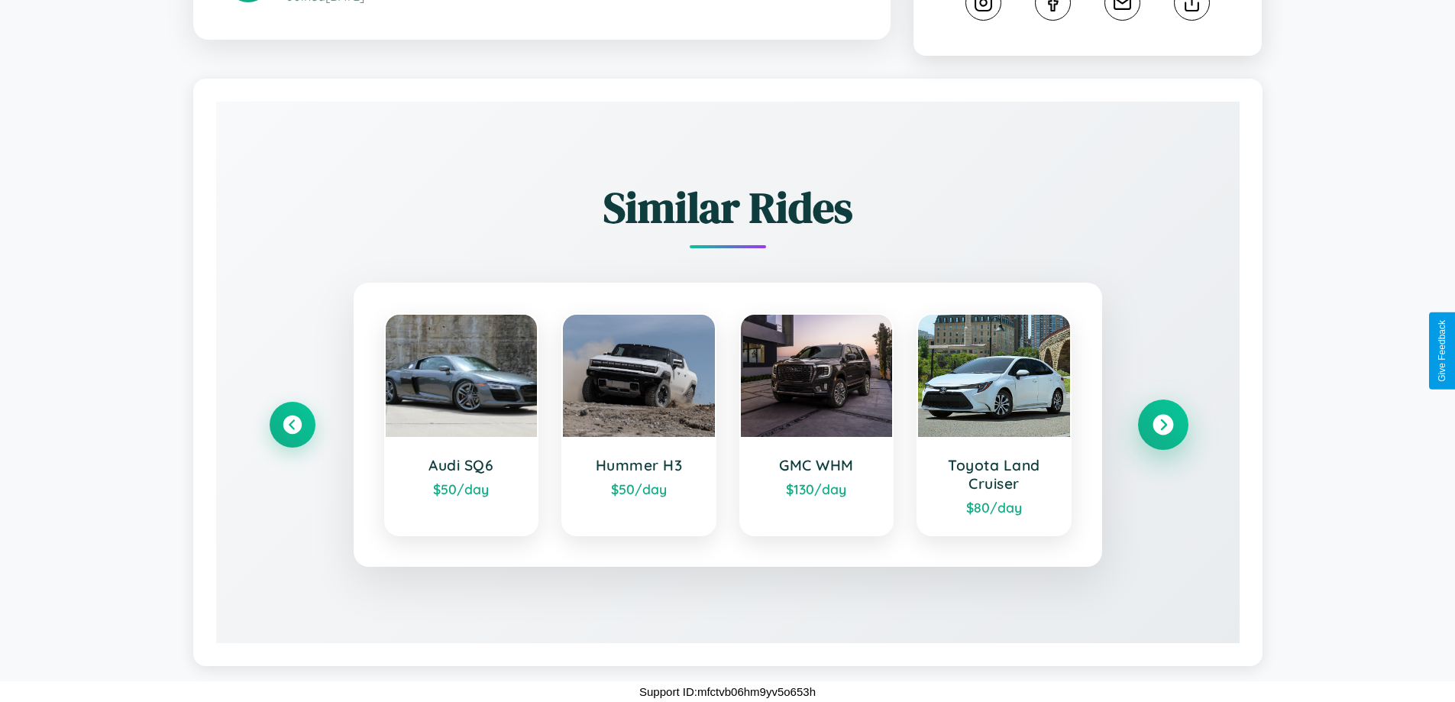
click at [1162, 425] on icon at bounding box center [1162, 425] width 21 height 21
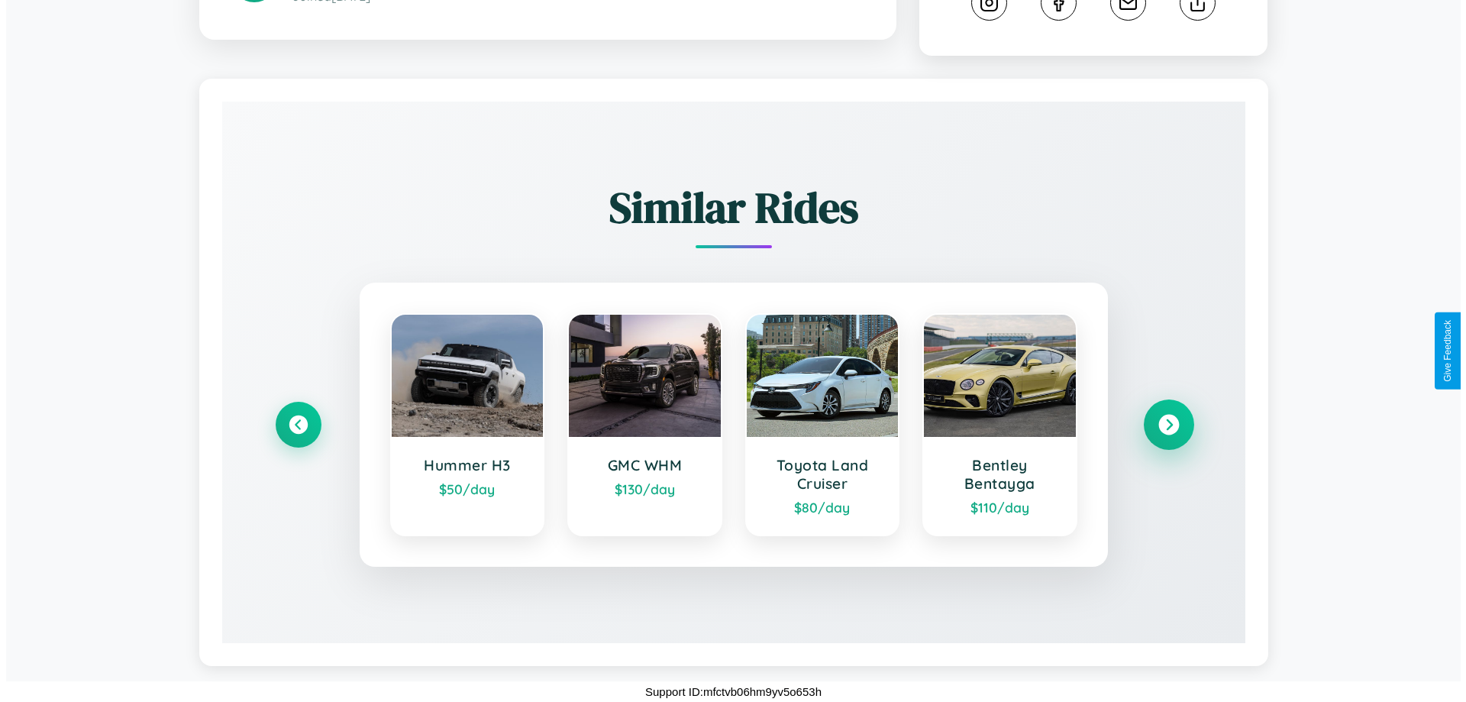
scroll to position [0, 0]
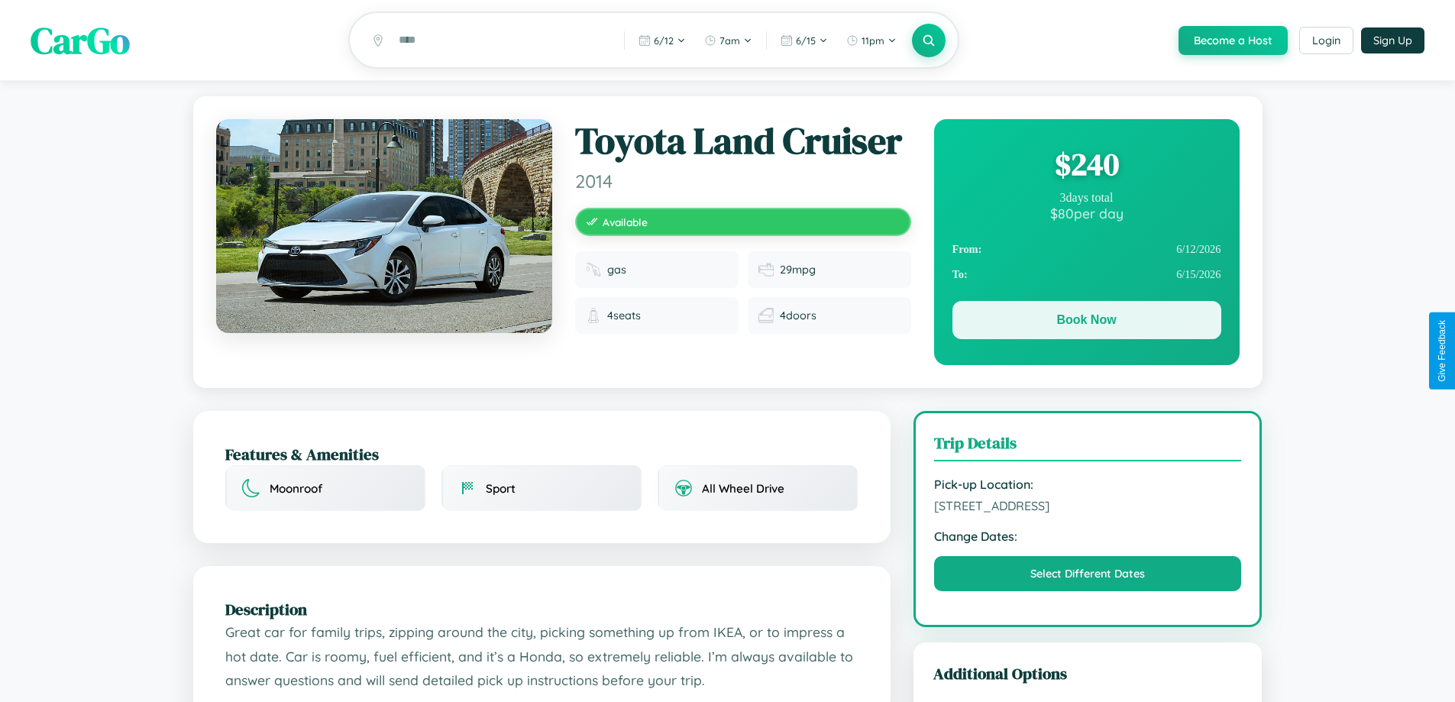
click at [1086, 323] on button "Book Now" at bounding box center [1086, 320] width 269 height 38
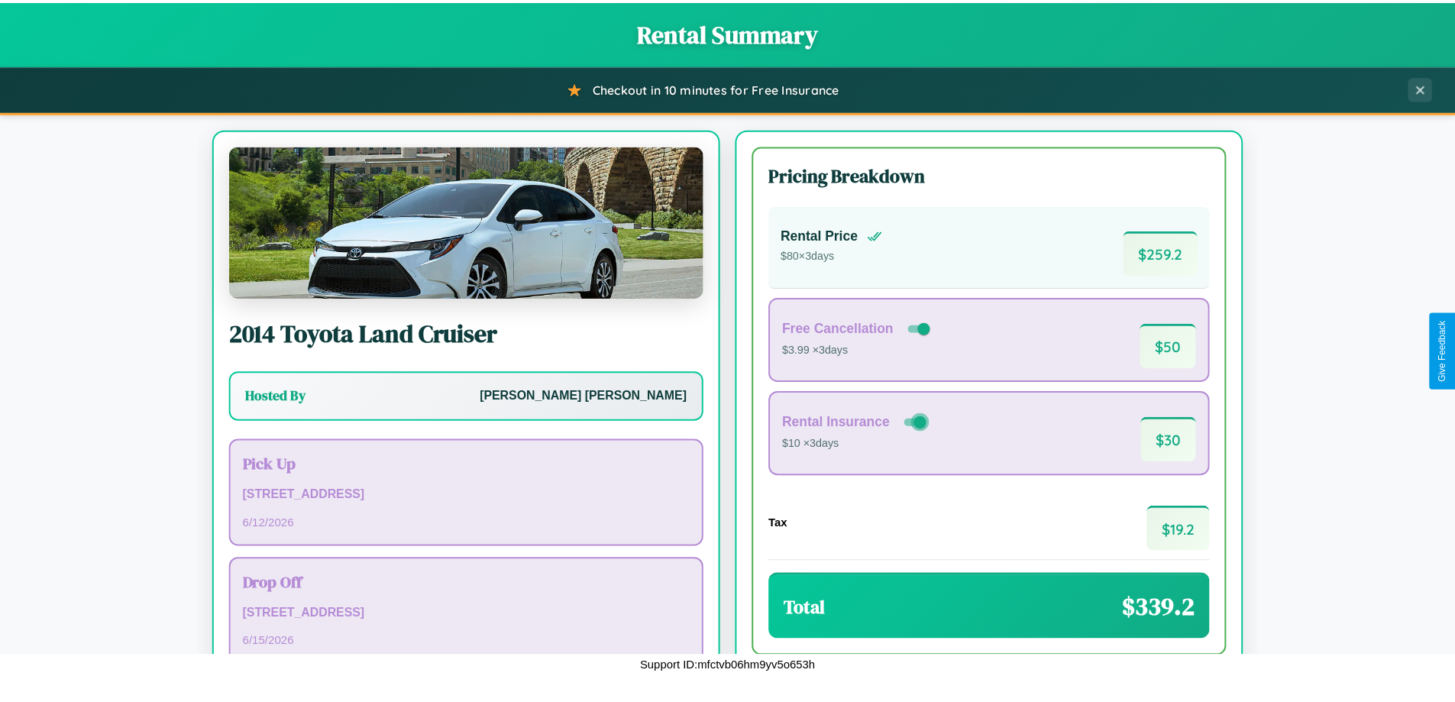
scroll to position [105, 0]
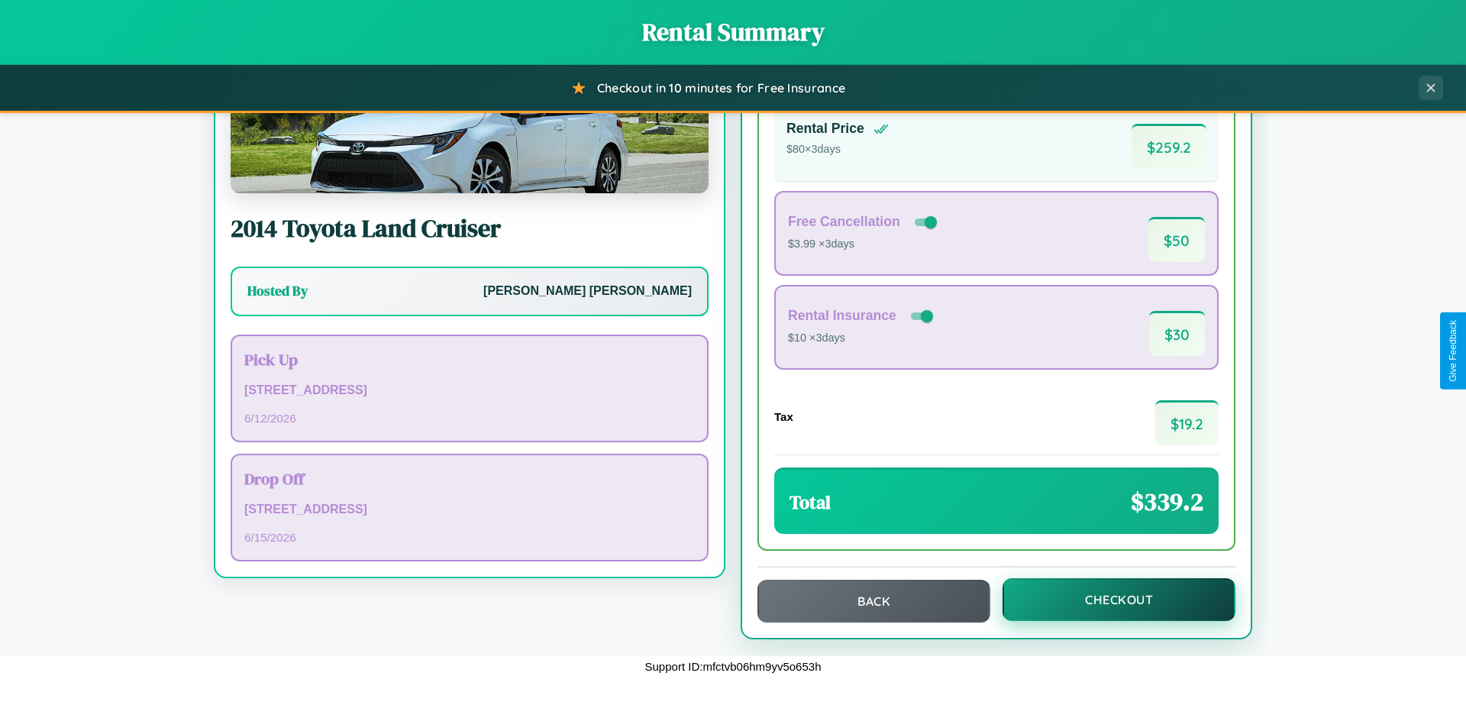
click at [1109, 600] on button "Checkout" at bounding box center [1119, 599] width 233 height 43
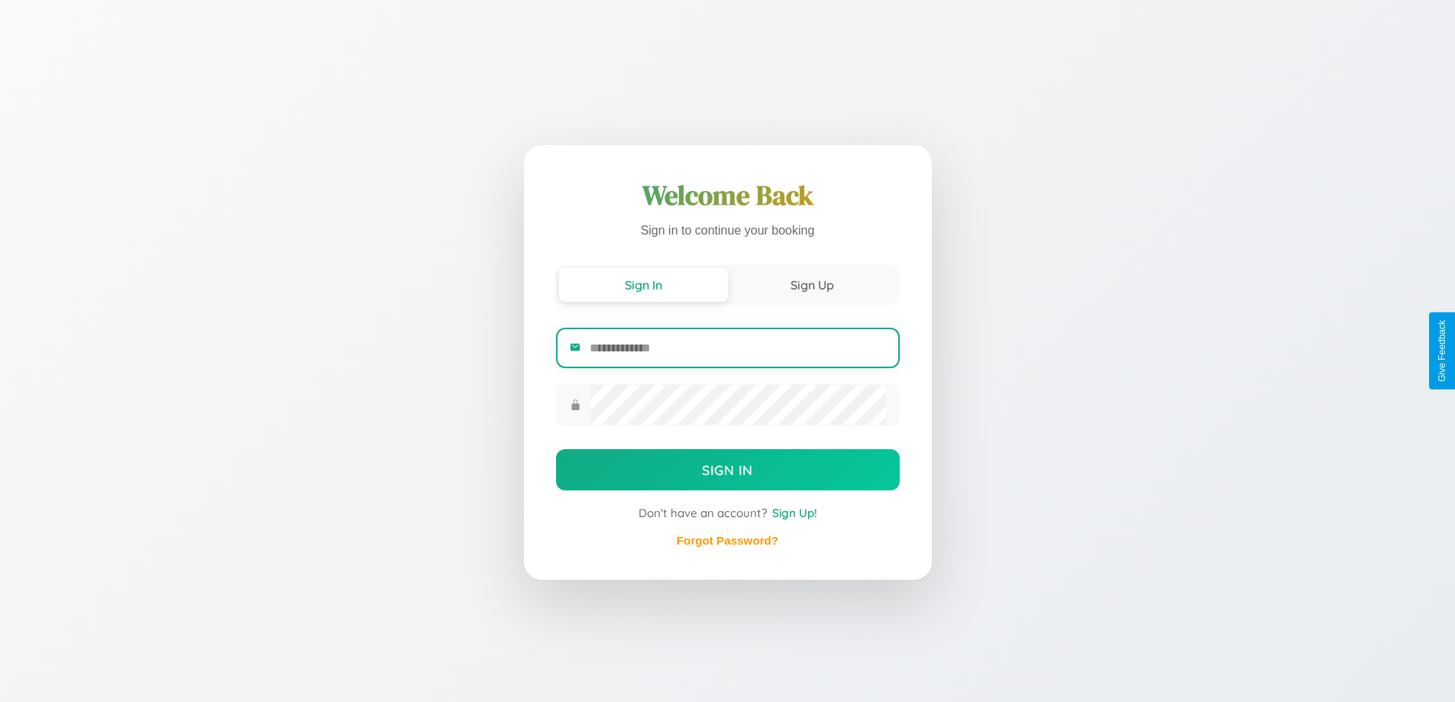
click at [737, 347] on input "email" at bounding box center [738, 347] width 296 height 37
type input "**********"
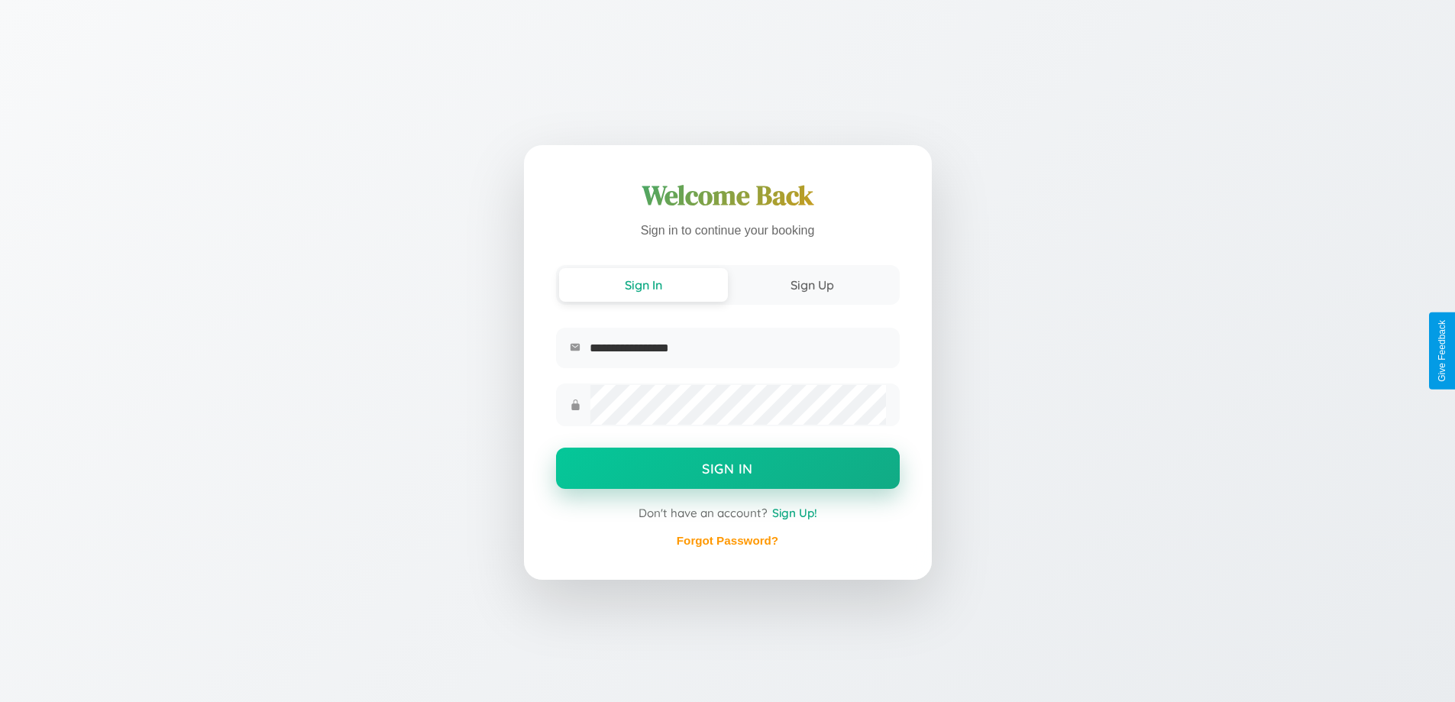
click at [727, 470] on button "Sign In" at bounding box center [728, 468] width 344 height 41
